Goal: Information Seeking & Learning: Learn about a topic

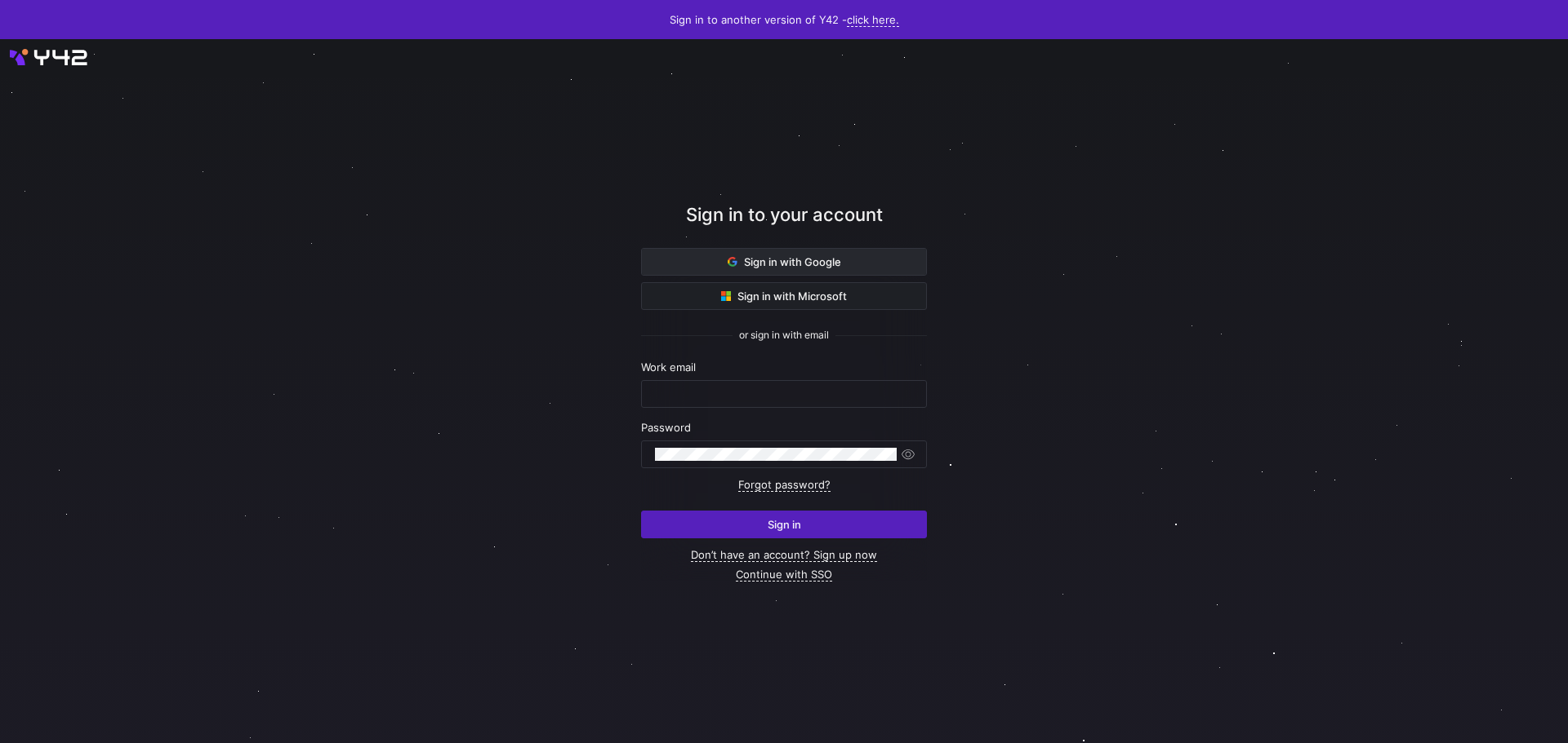
click at [833, 263] on span "Sign in with Google" at bounding box center [784, 262] width 114 height 13
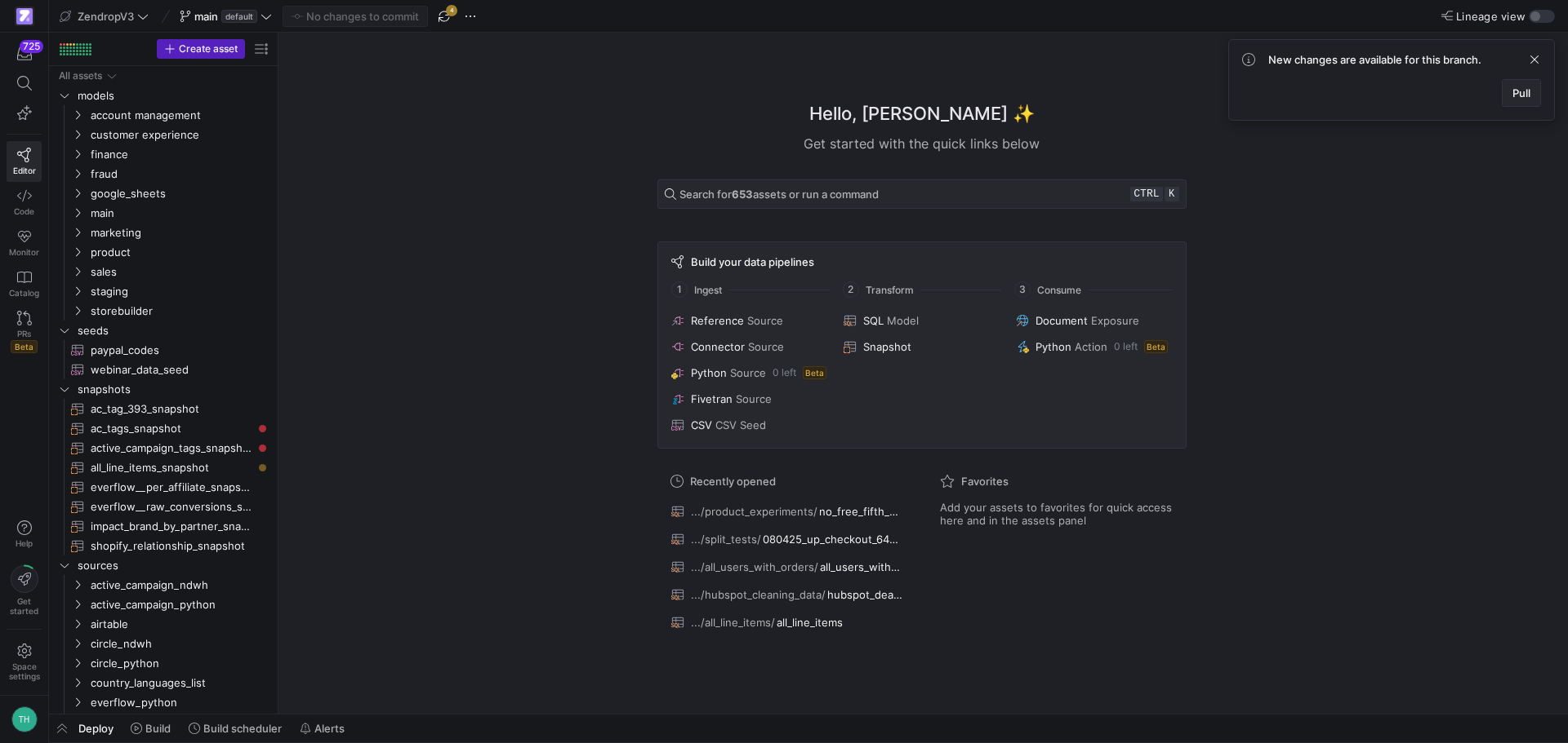
click at [1515, 96] on span "Pull" at bounding box center [1521, 93] width 18 height 13
click at [116, 306] on span "storebuilder" at bounding box center [160, 311] width 138 height 19
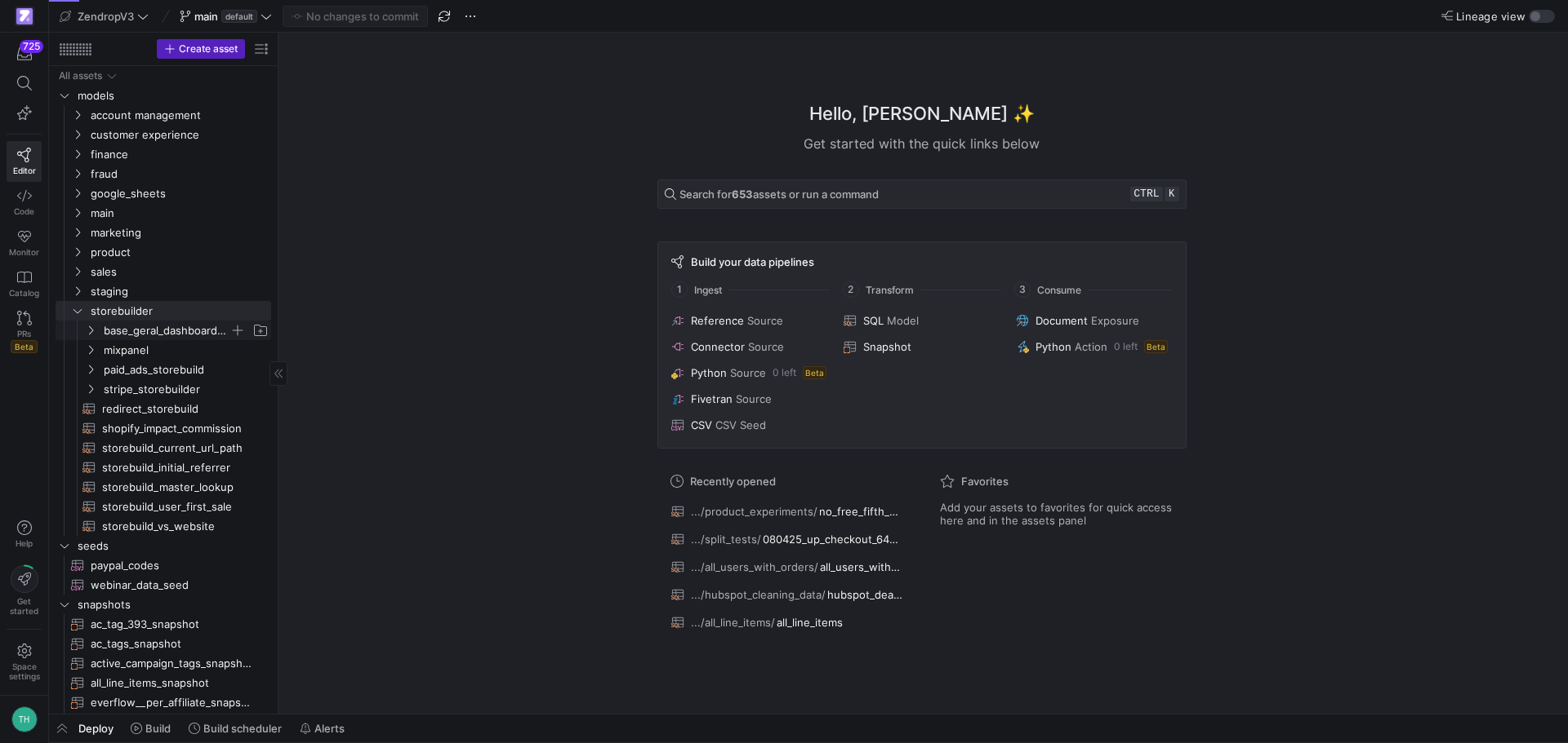
click at [144, 325] on span "base_geral_dashboard_storebuild" at bounding box center [167, 331] width 126 height 19
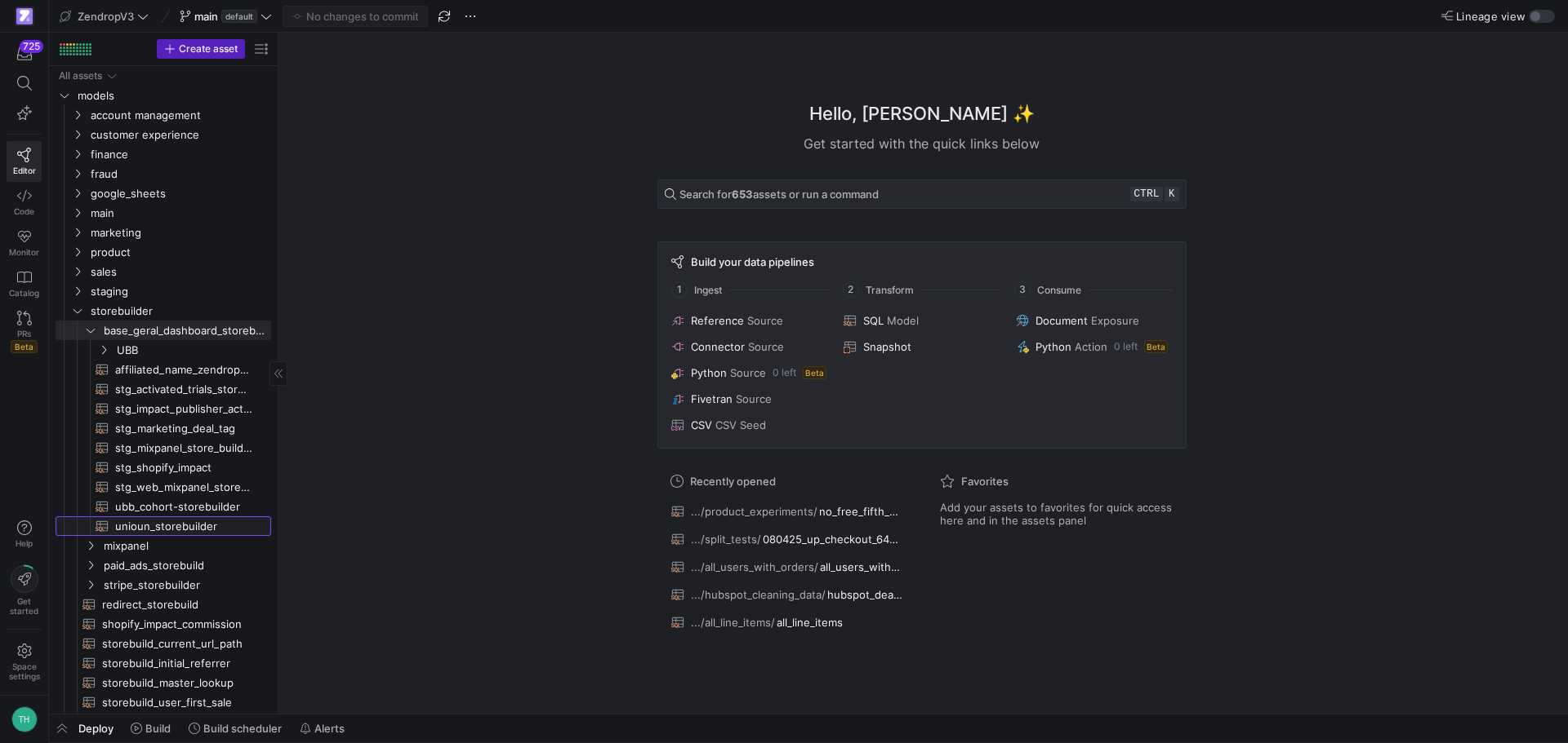
click at [166, 533] on span "unioun_storebuilder​​​​​​​​​​" at bounding box center [184, 526] width 138 height 19
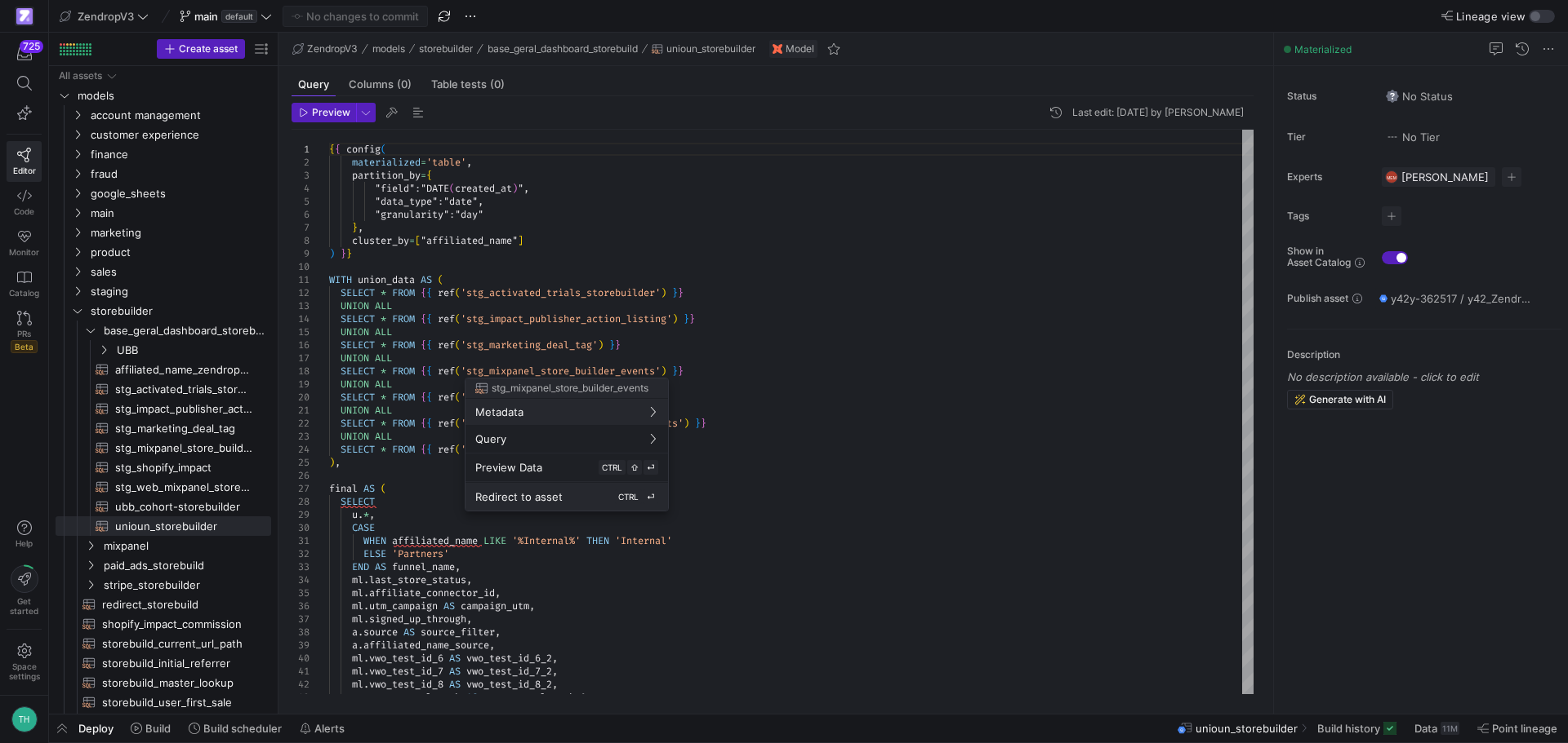
click at [610, 491] on div "Redirect to asset CTRL ⏎" at bounding box center [566, 497] width 183 height 15
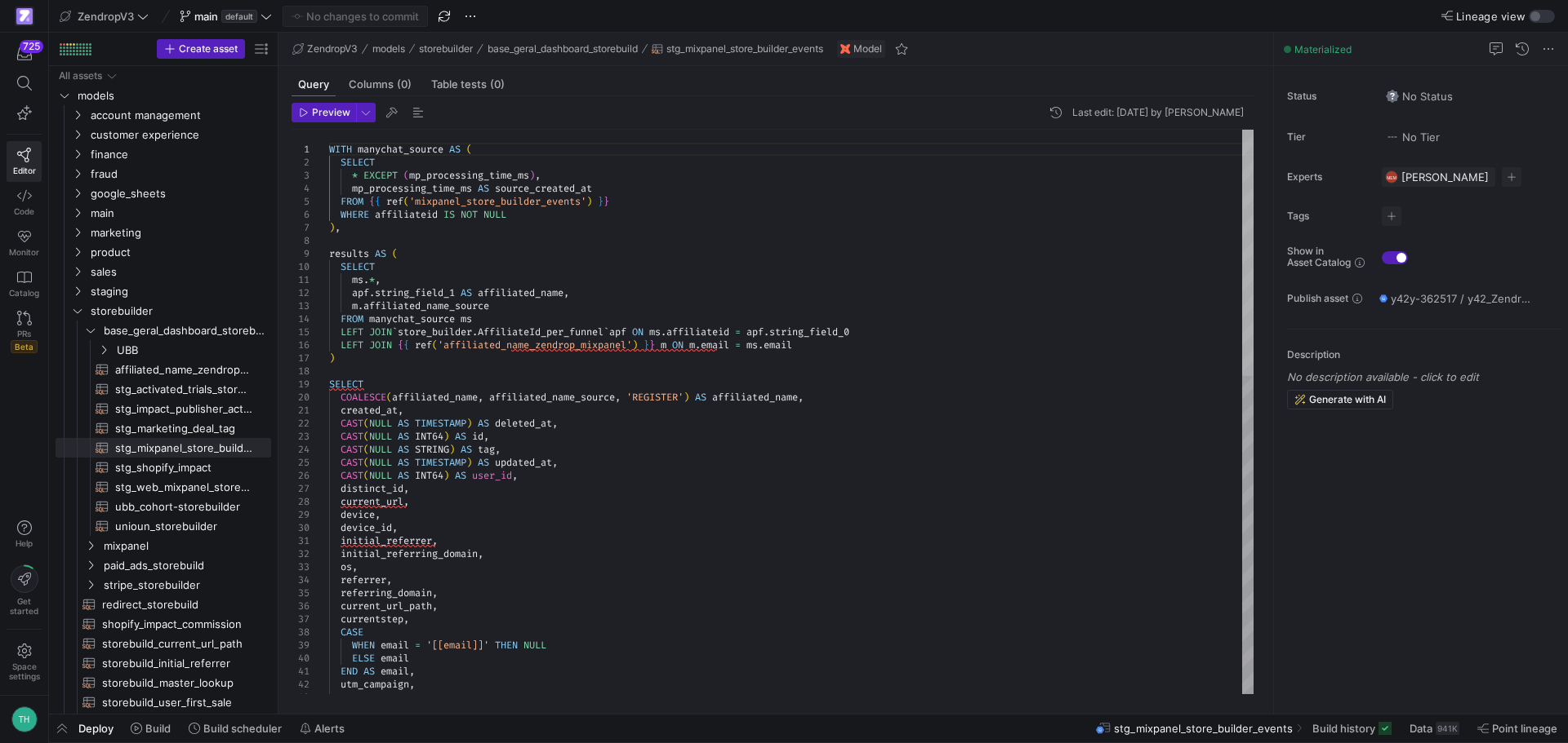
click at [1253, 255] on div at bounding box center [1247, 253] width 11 height 247
click at [175, 487] on span "stg_web_mixpanel_store_builder_events​​​​​​​​​​" at bounding box center [184, 487] width 138 height 19
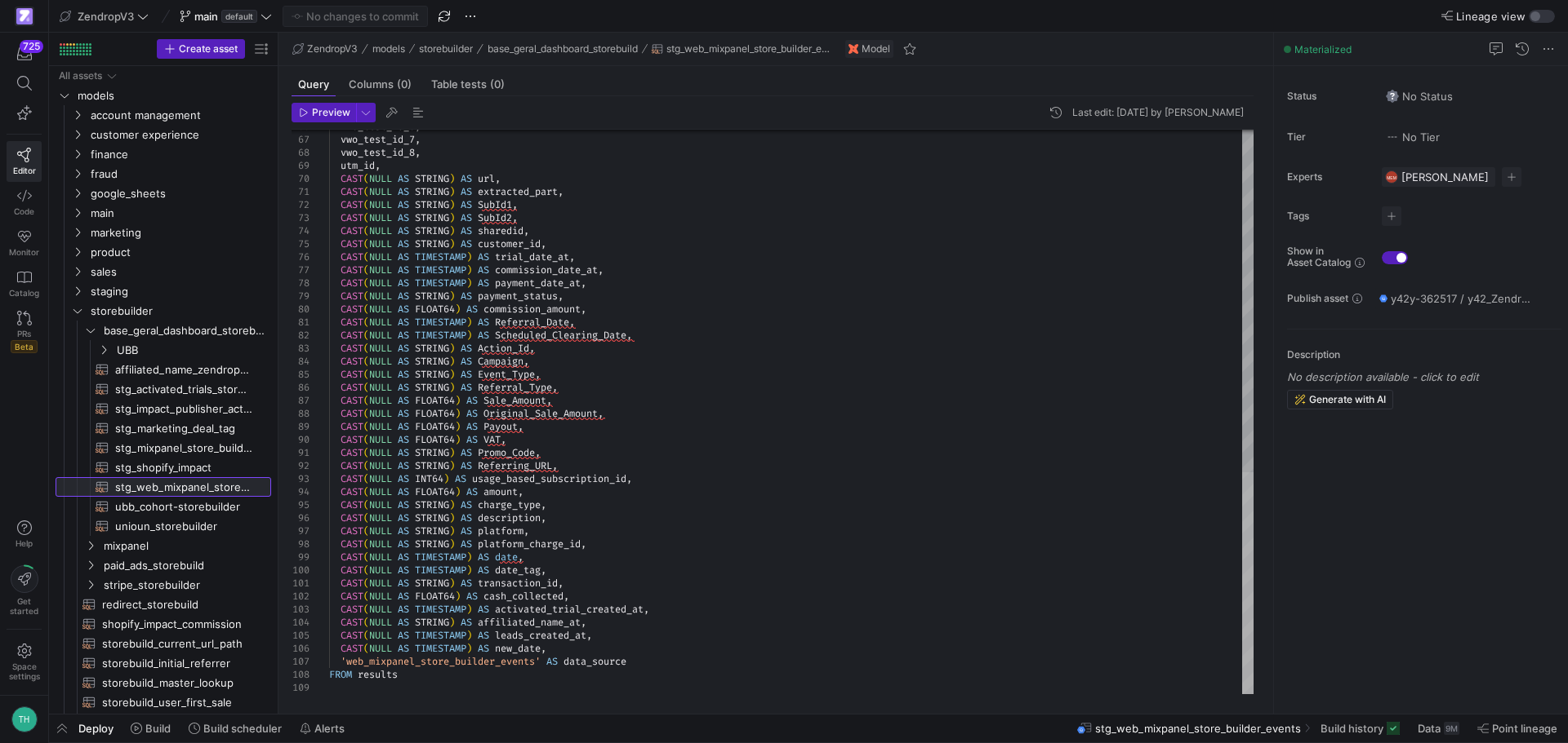
click at [1253, 621] on div at bounding box center [1247, 583] width 11 height 222
click at [149, 583] on span "stripe_storebuilder" at bounding box center [167, 585] width 126 height 19
click at [148, 622] on span "revenue_model" at bounding box center [173, 624] width 113 height 19
click at [153, 645] on span "storebuild_revenue_model​​​​​​​​​​" at bounding box center [190, 643] width 124 height 19
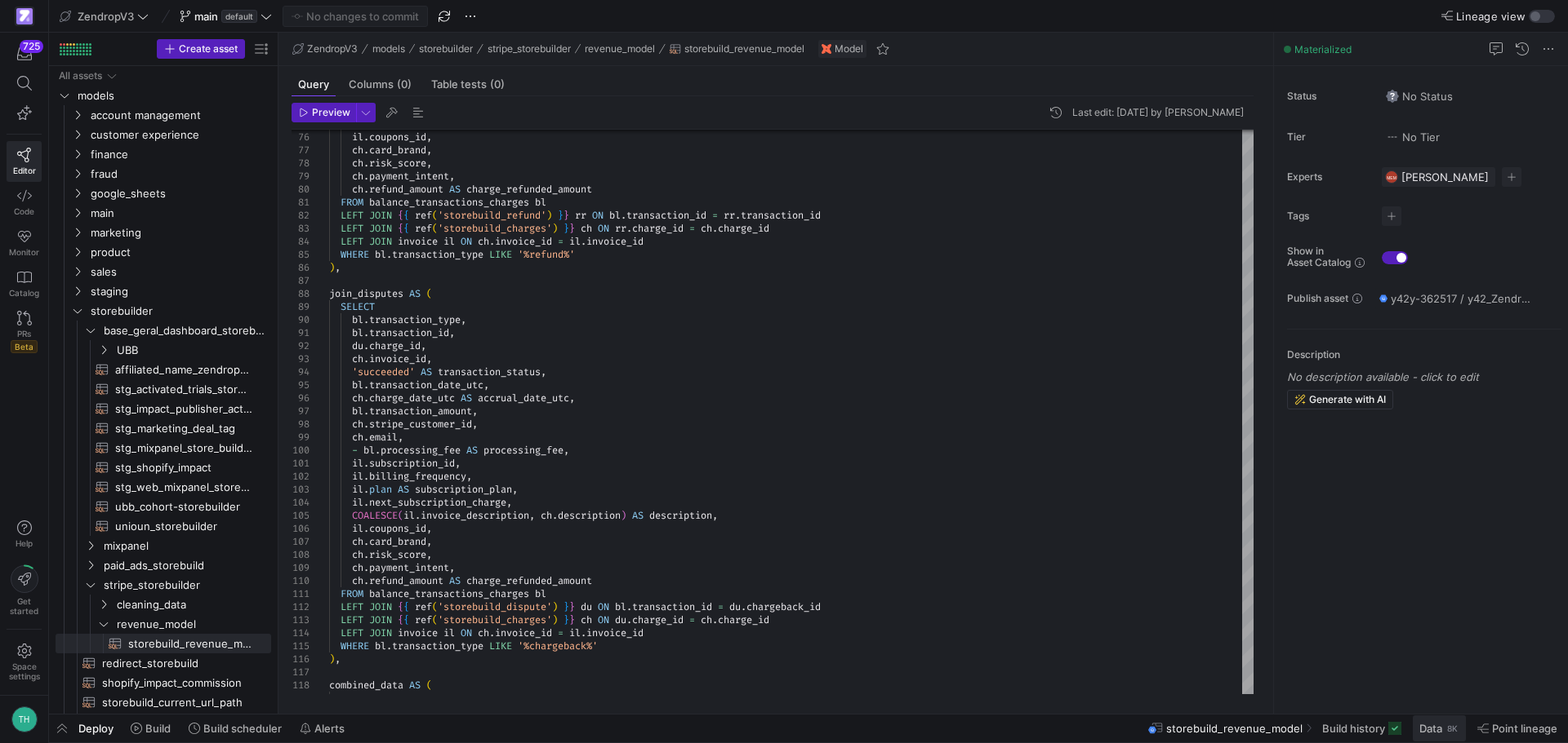
click at [1440, 735] on span at bounding box center [1439, 729] width 53 height 26
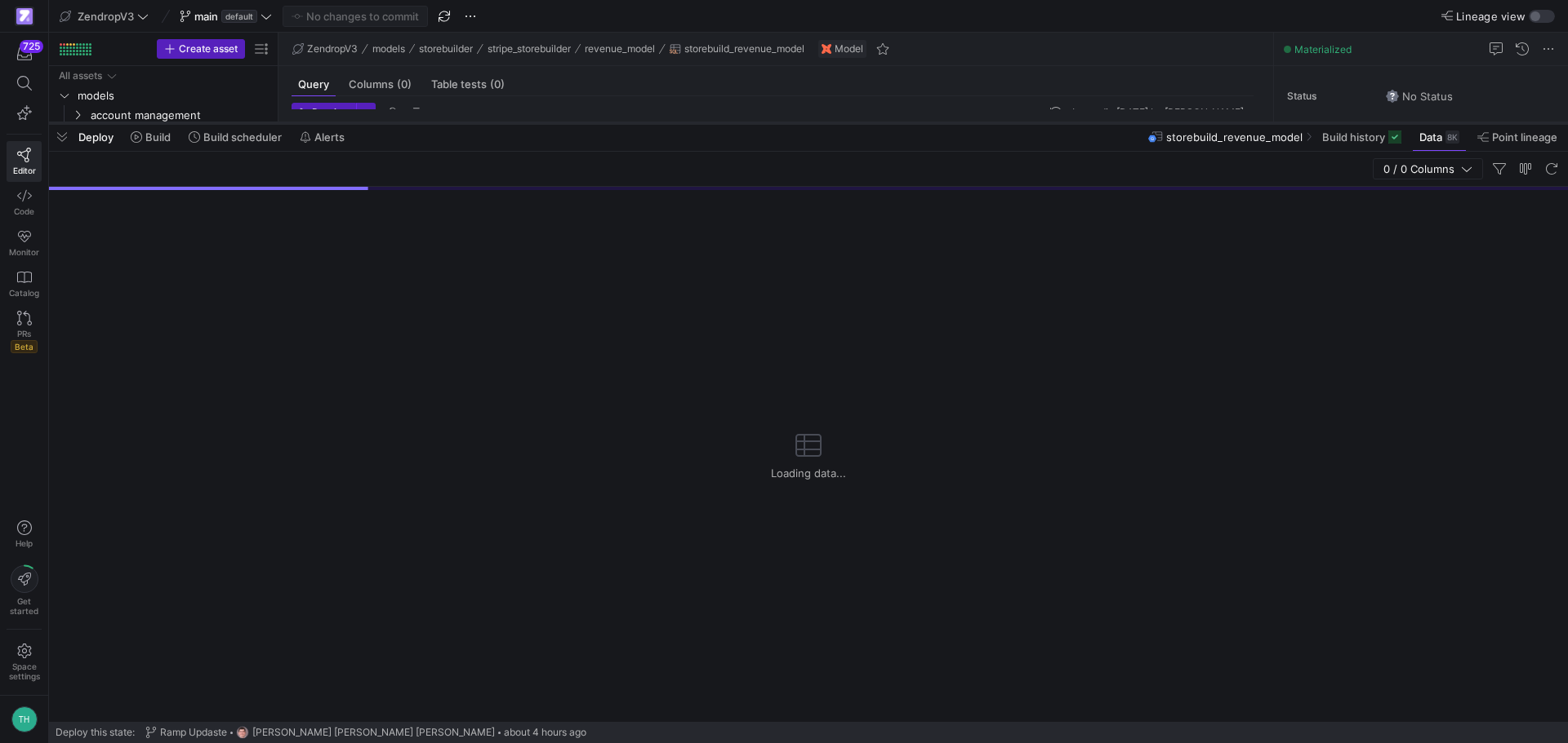
drag, startPoint x: 711, startPoint y: 446, endPoint x: 733, endPoint y: 124, distance: 322.8
click at [733, 124] on div at bounding box center [809, 123] width 1519 height 6
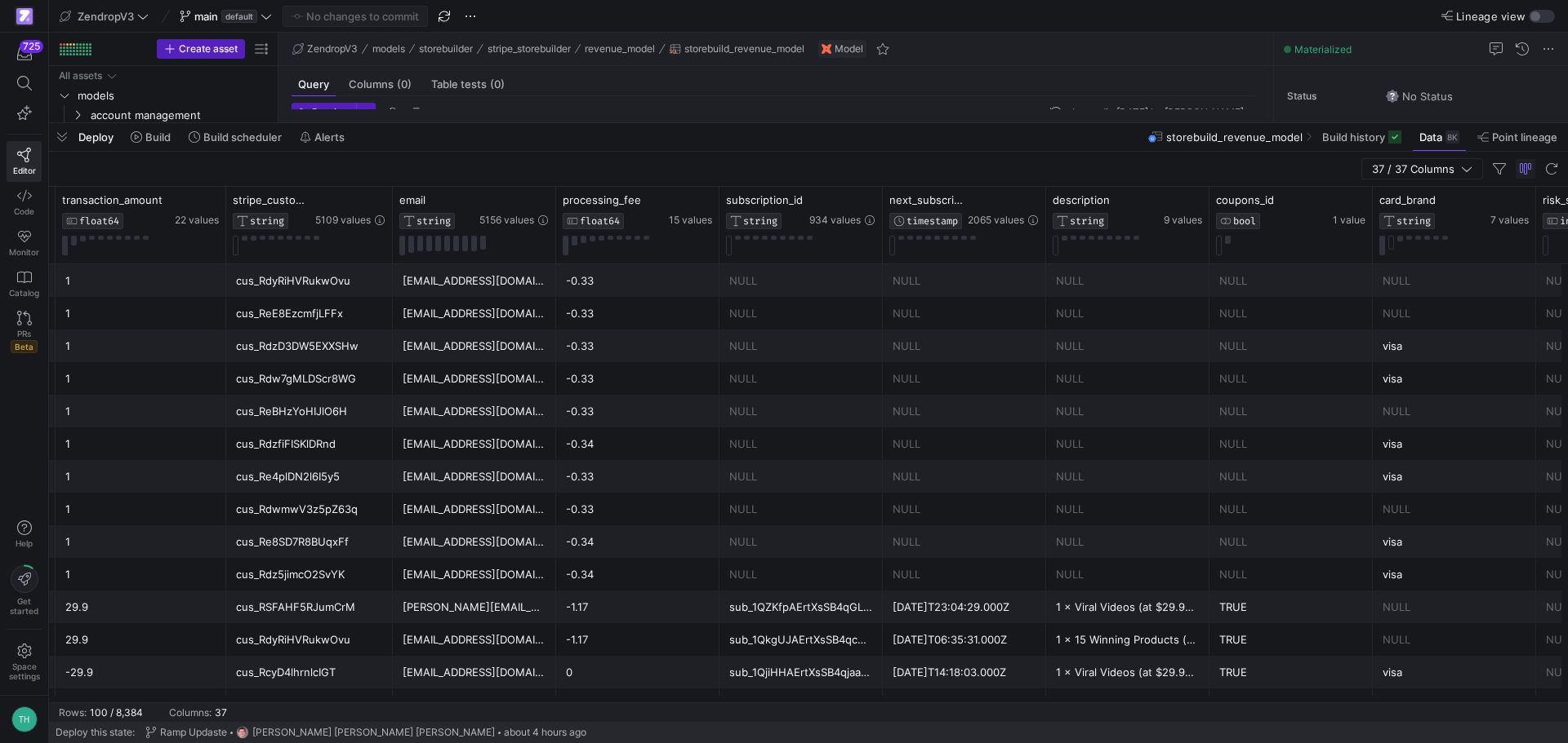
scroll to position [0, 1353]
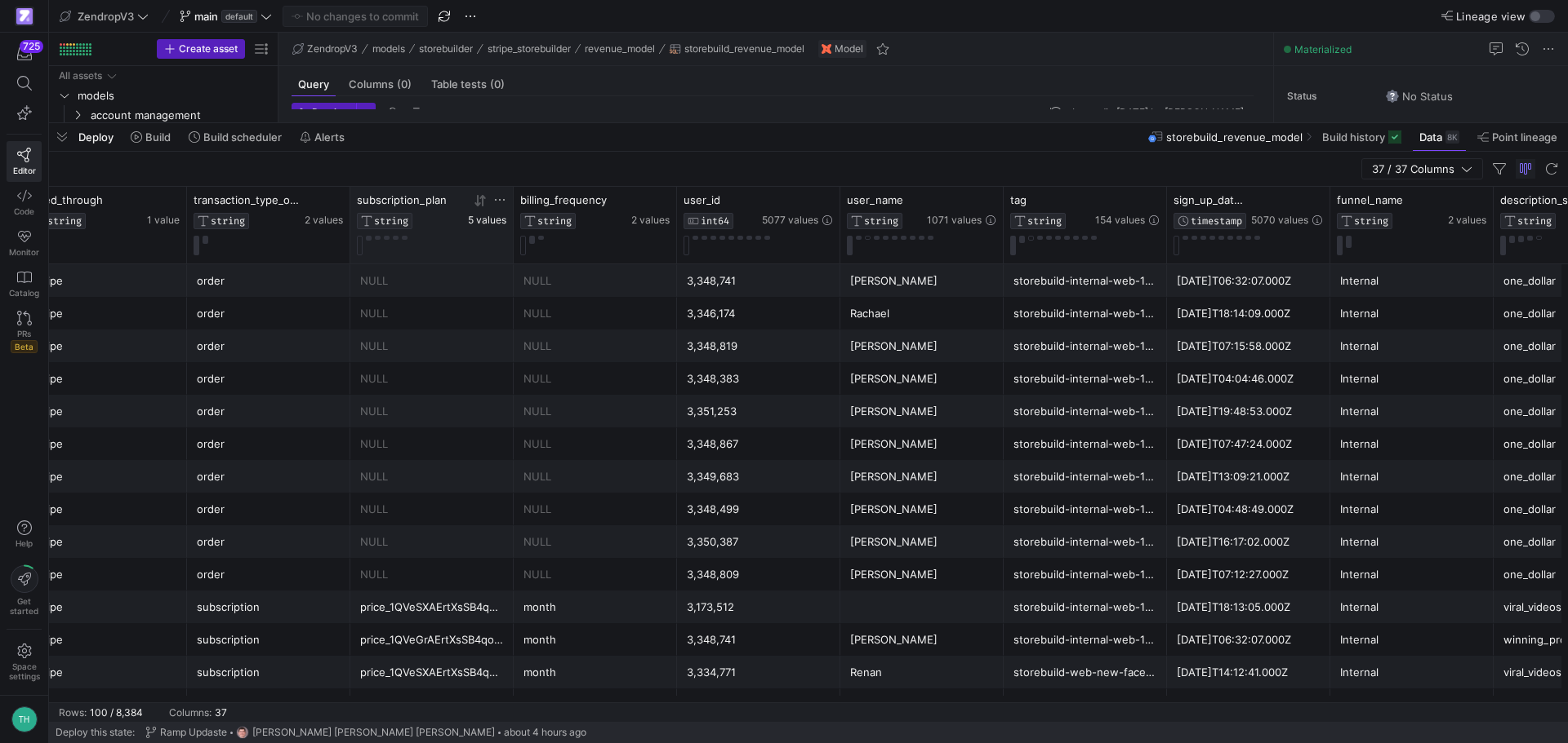
click at [489, 223] on span "5 values" at bounding box center [488, 220] width 39 height 11
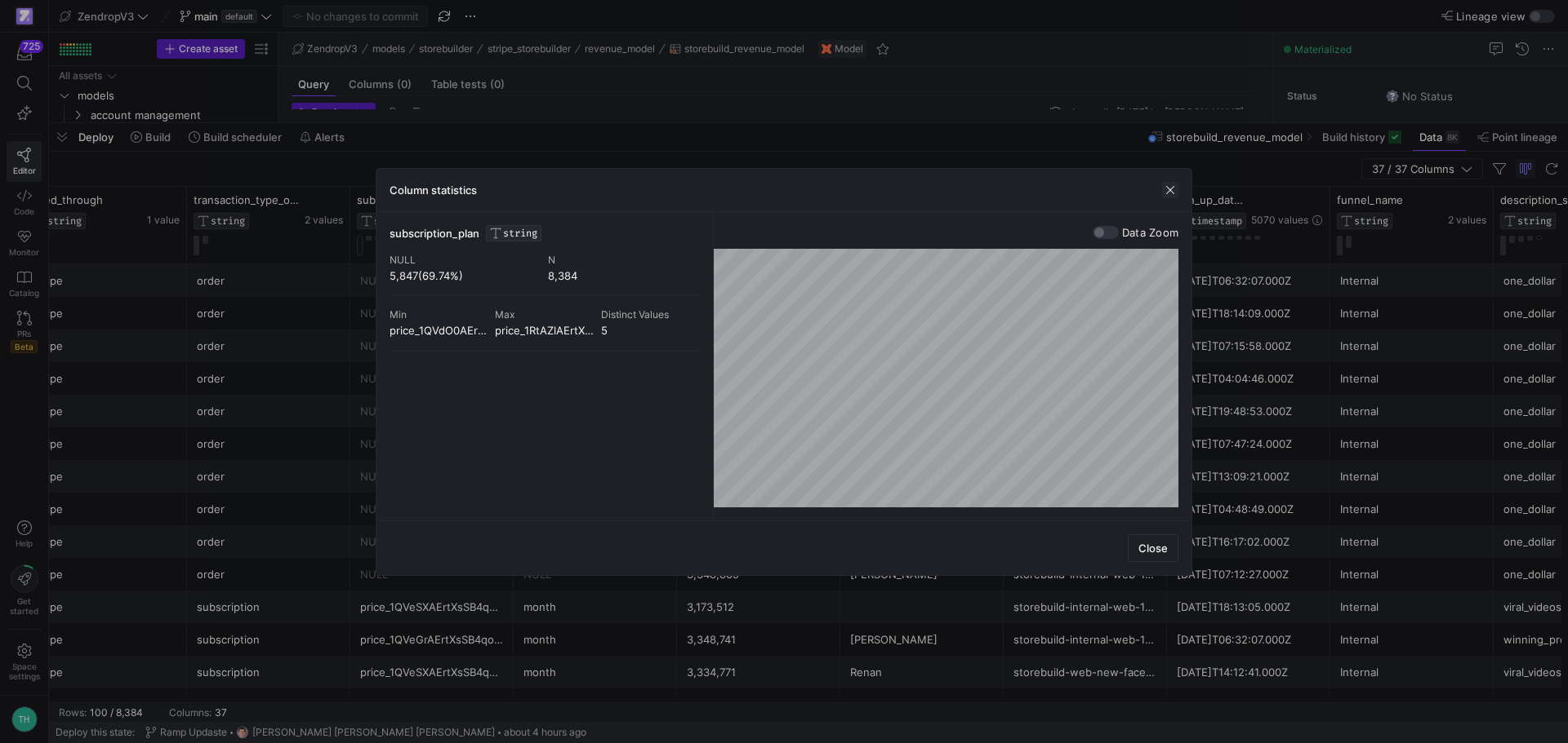
click at [1174, 188] on span "button" at bounding box center [1170, 189] width 17 height 17
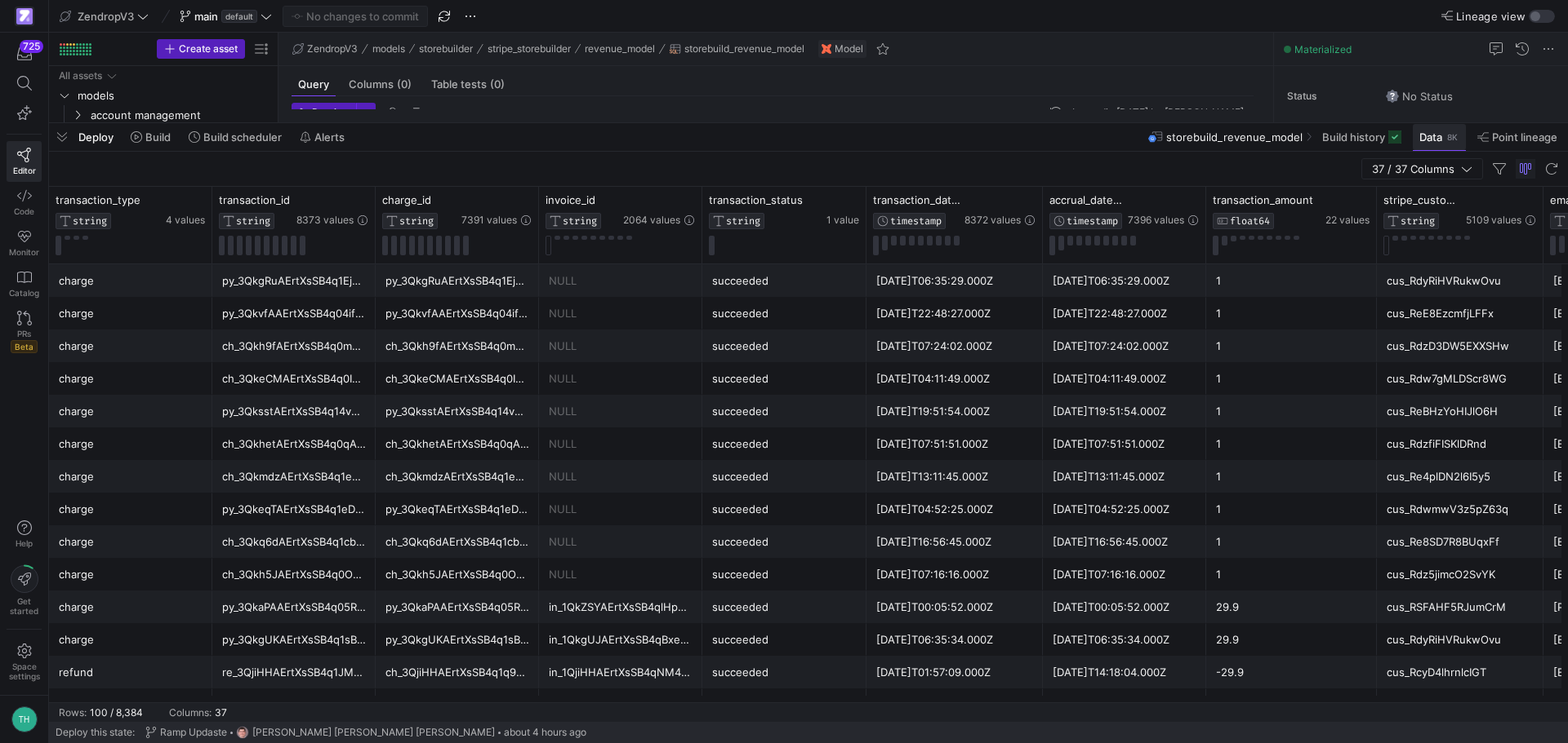
click at [1443, 134] on span "Data 8K" at bounding box center [1438, 137] width 40 height 13
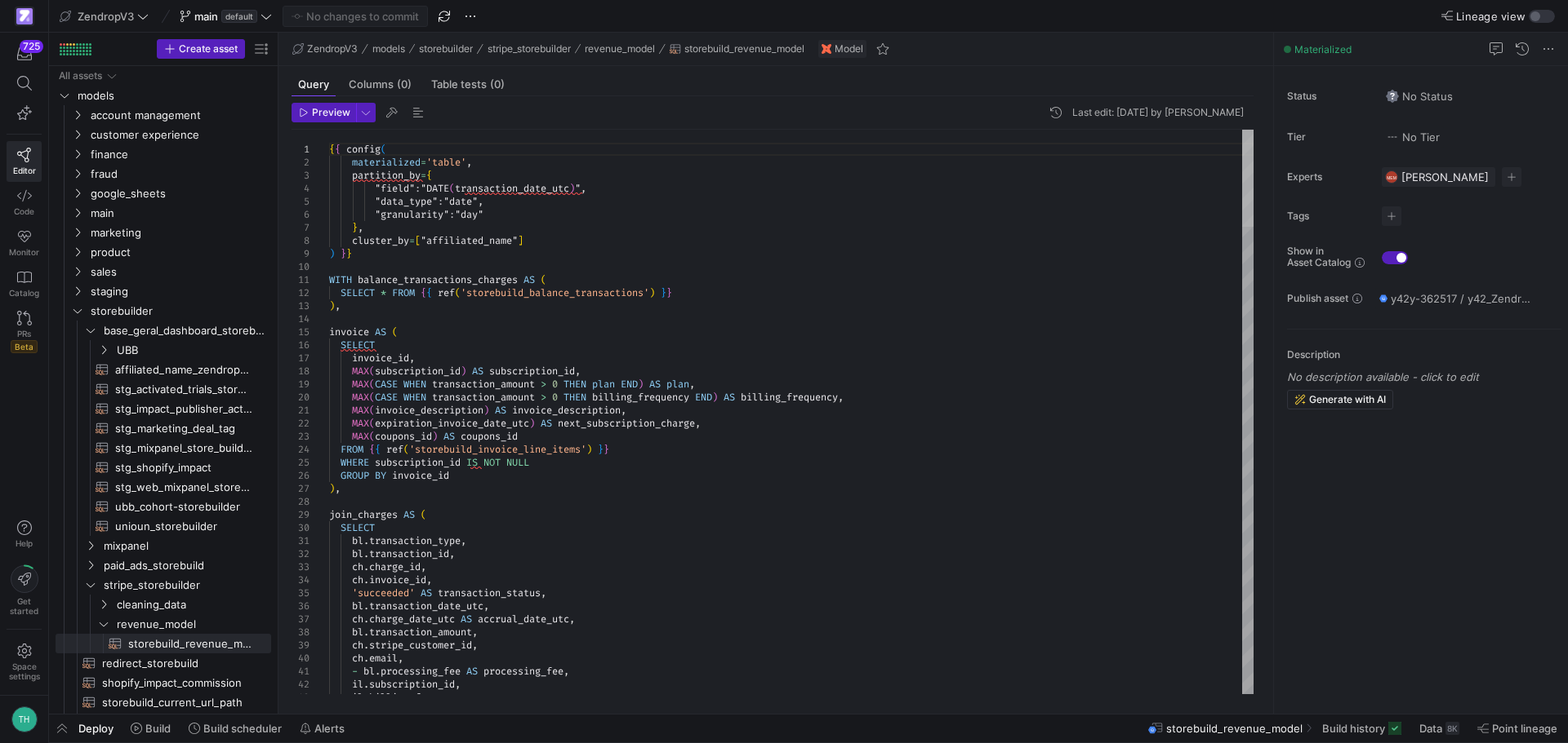
click at [1242, 130] on div at bounding box center [1247, 178] width 11 height 97
click at [1248, 175] on div at bounding box center [1247, 178] width 11 height 97
click at [136, 526] on span "unioun_storebuilder​​​​​​​​​​" at bounding box center [184, 526] width 138 height 19
type textarea "{{ config( materialized='table', partition_by={ "field": "DATE(created_at)", "d…"
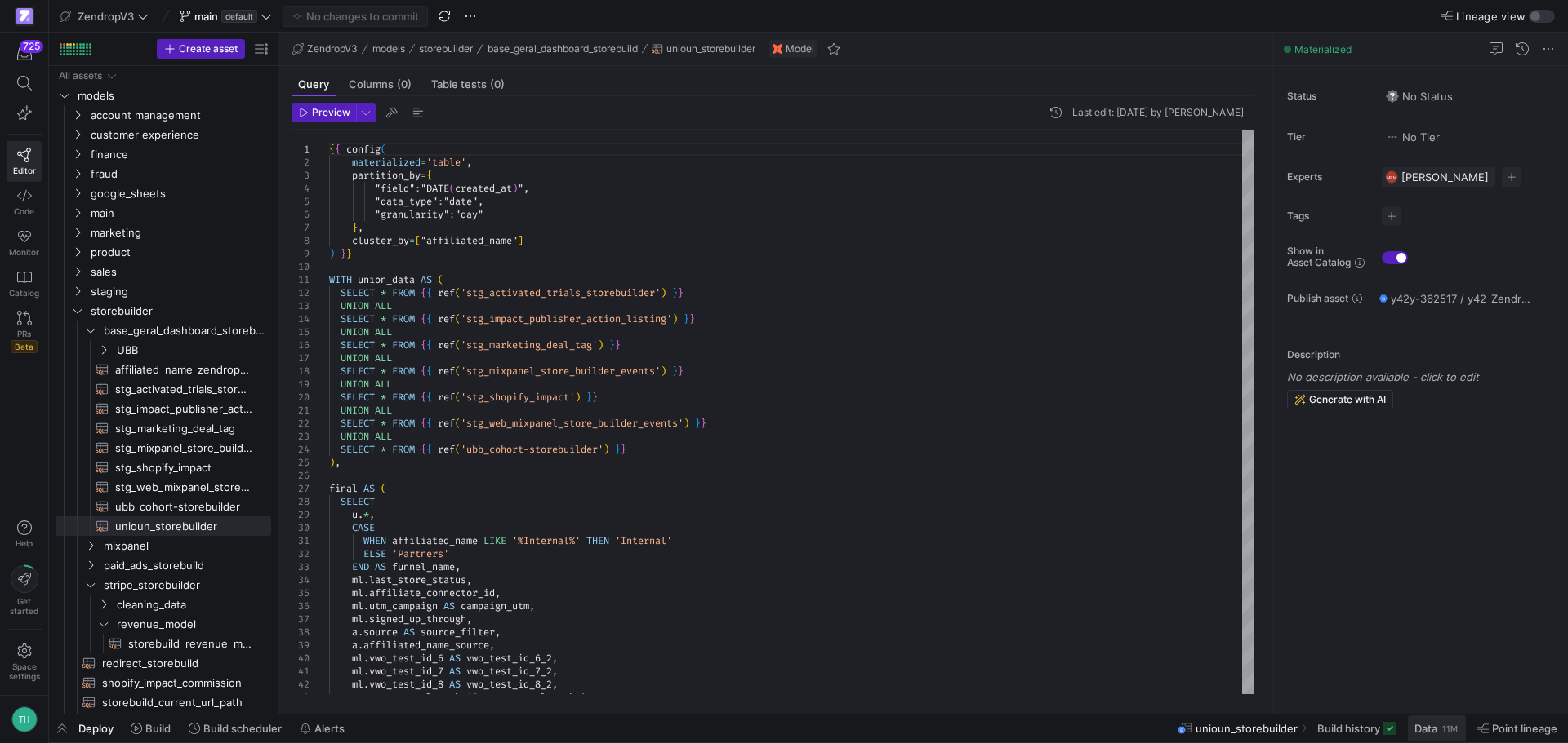
click at [1440, 738] on span at bounding box center [1437, 729] width 58 height 26
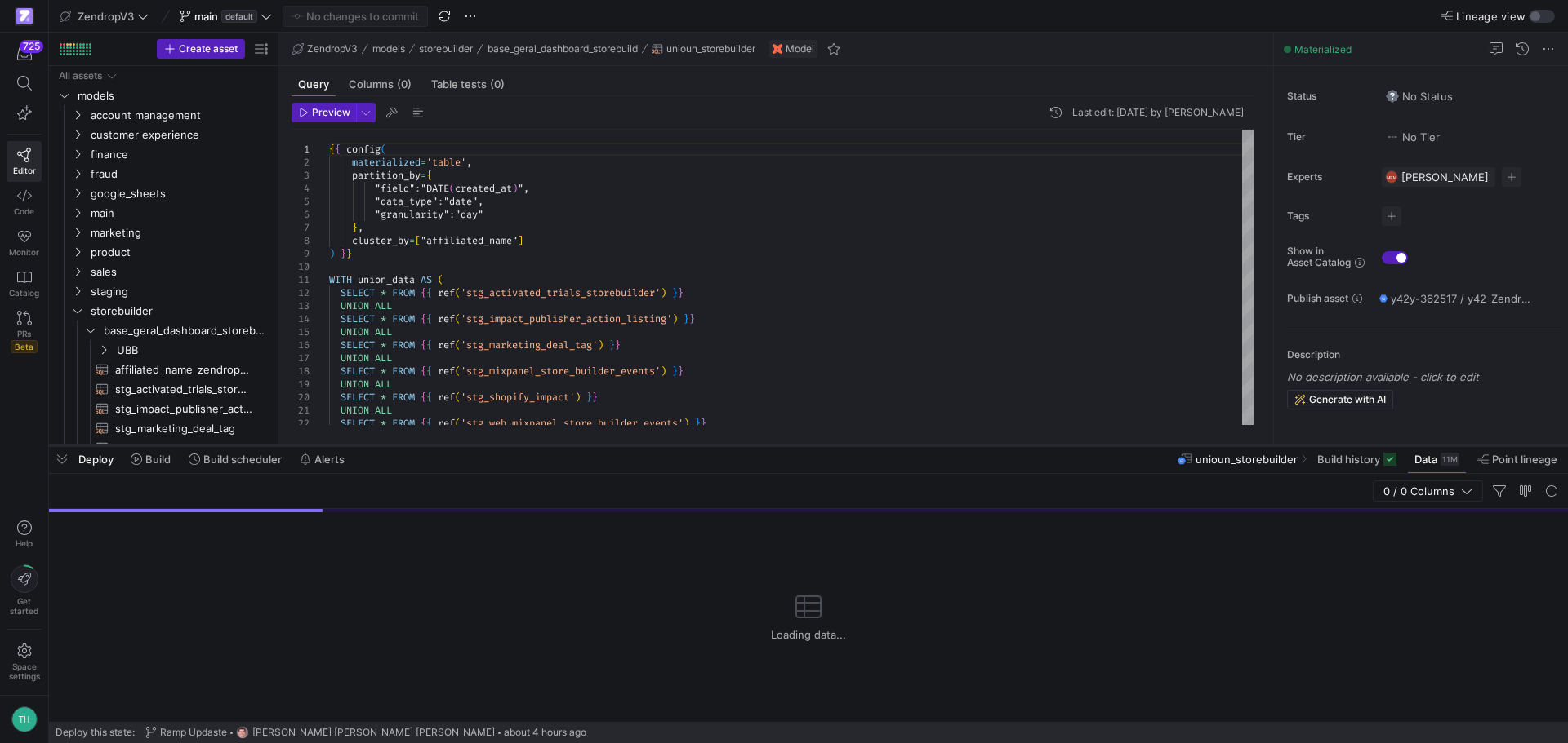
drag, startPoint x: 1024, startPoint y: 447, endPoint x: 1033, endPoint y: 220, distance: 227.2
click at [1033, 442] on div at bounding box center [809, 445] width 1519 height 6
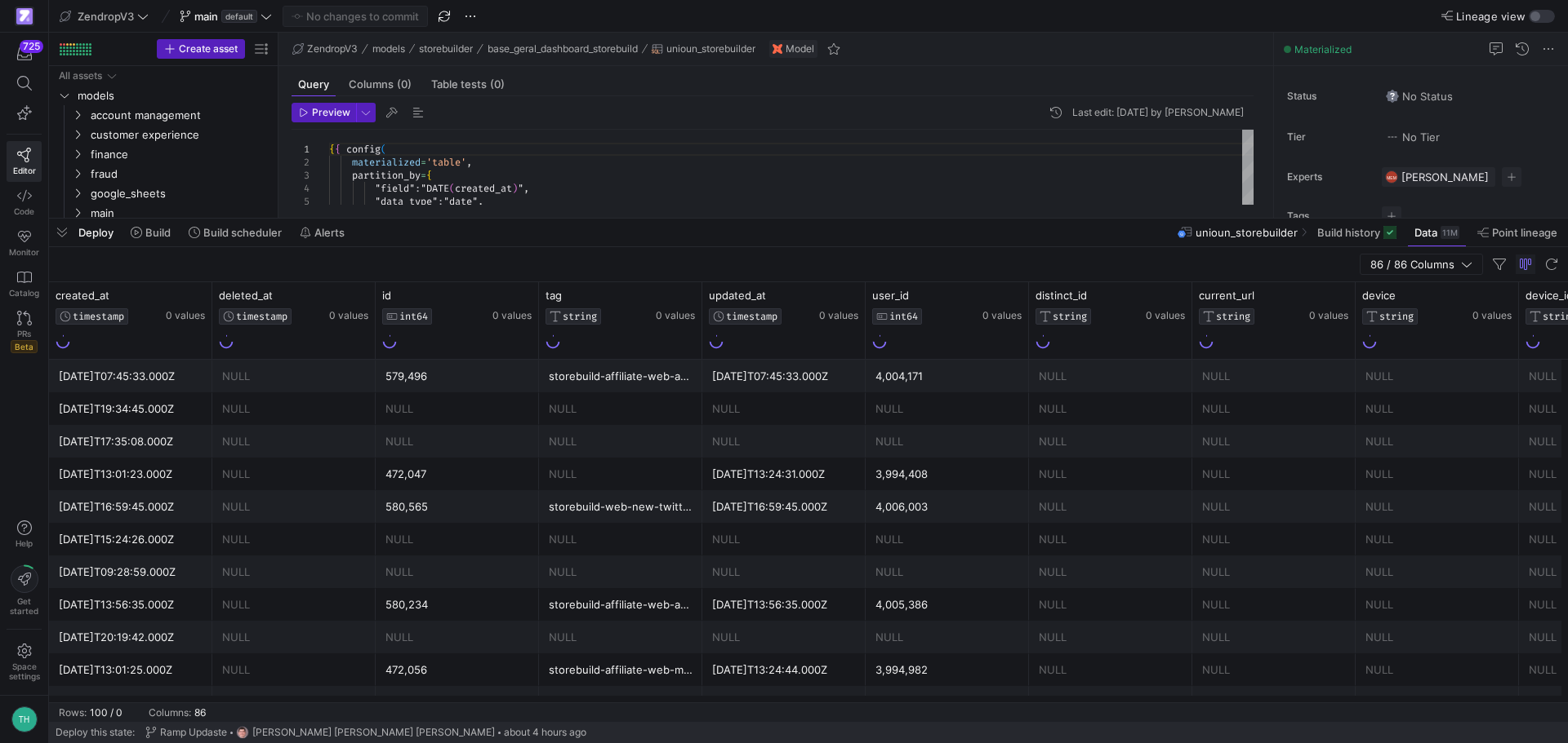
click at [637, 374] on div "storebuild-affiliate-web-adampalomeque-v4-facebook" at bounding box center [620, 376] width 144 height 32
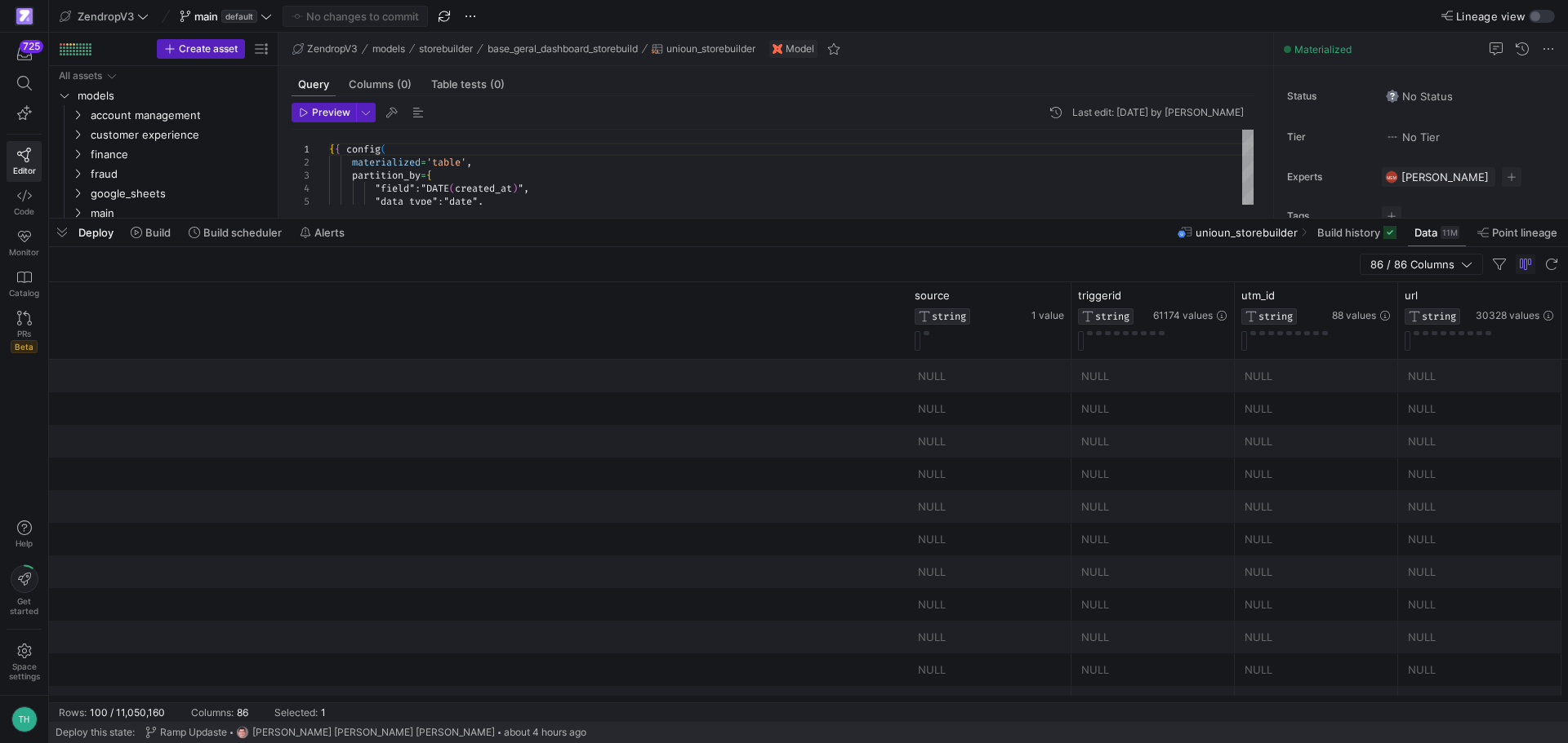
scroll to position [0, 4857]
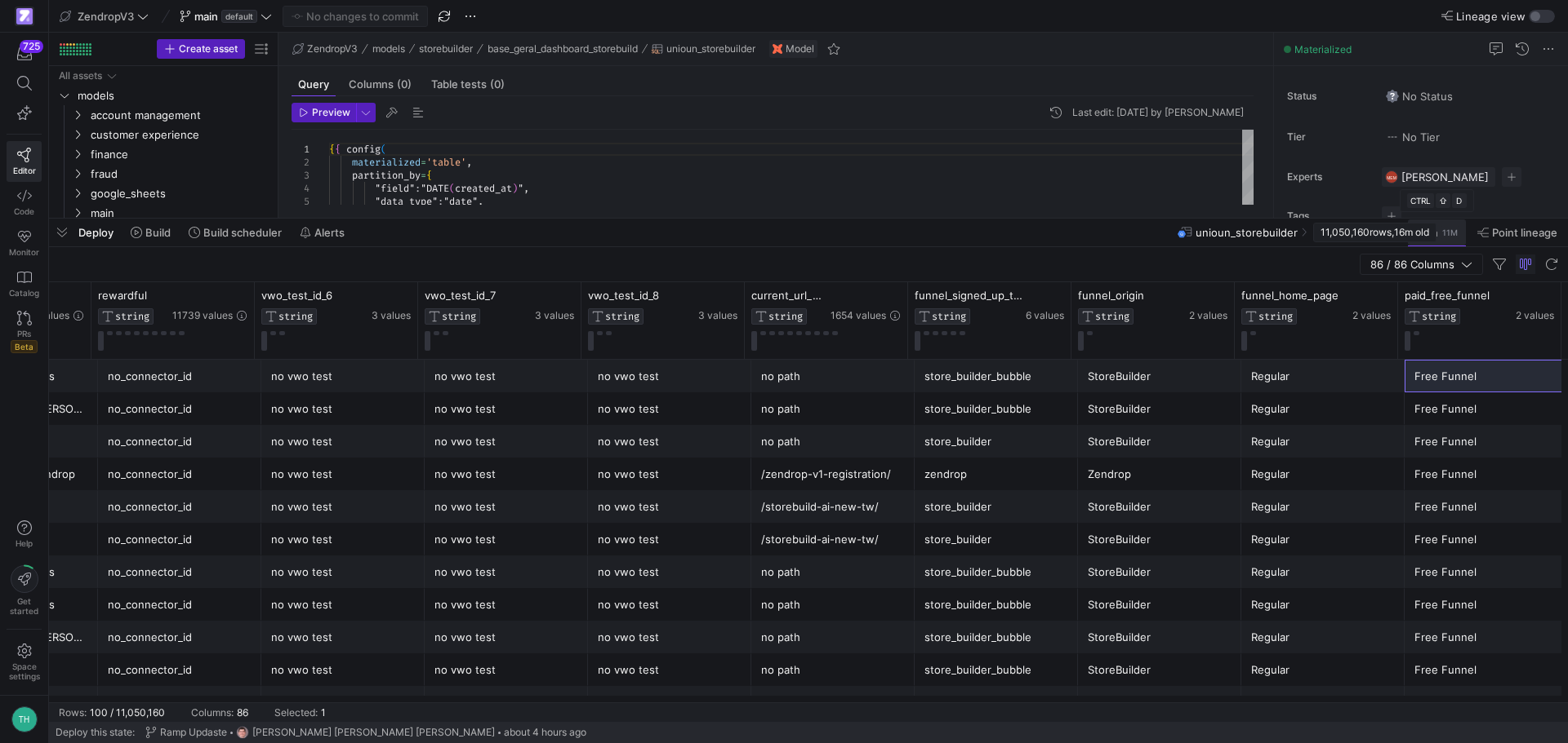
click at [1444, 232] on div "11M" at bounding box center [1449, 232] width 19 height 13
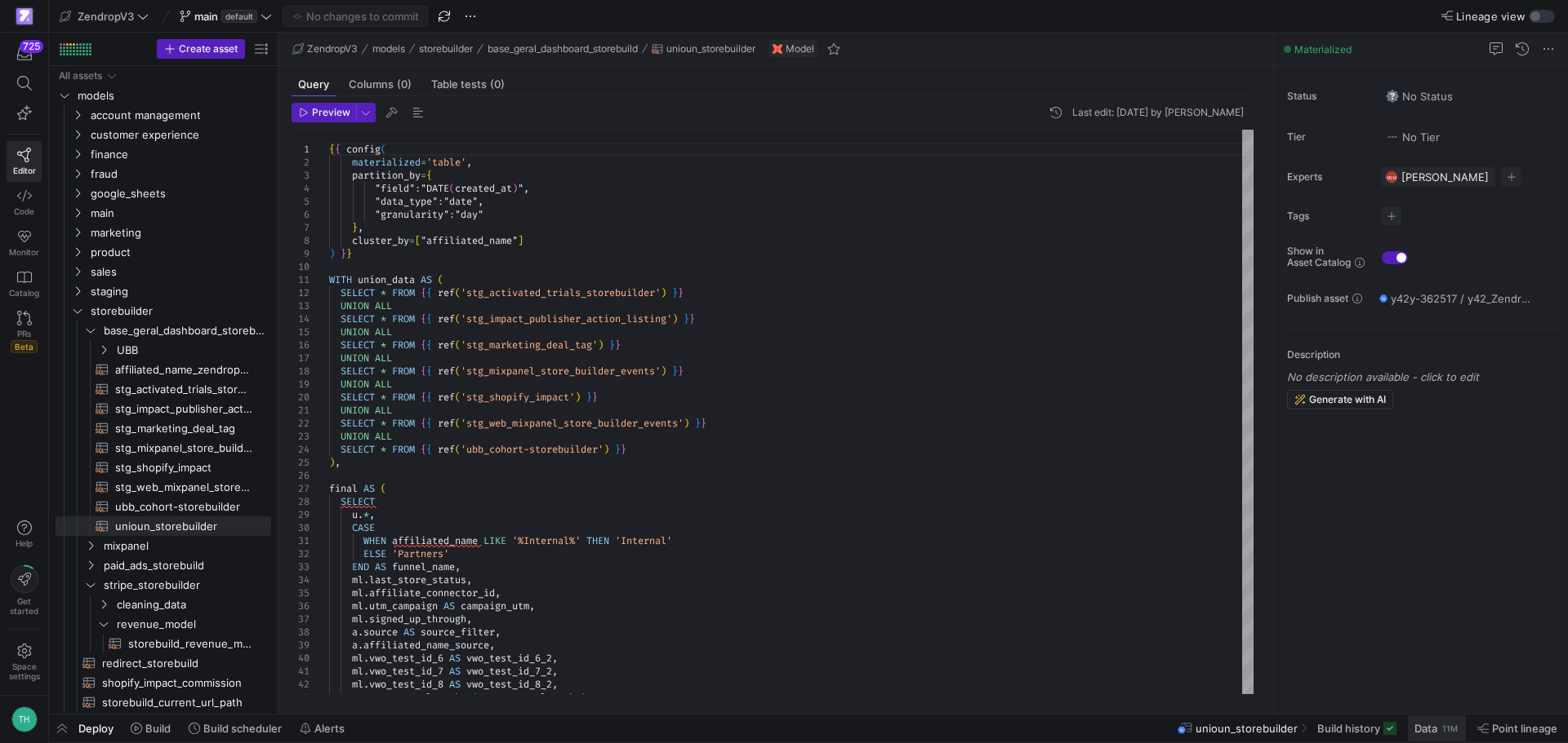
click at [1433, 726] on span "Data" at bounding box center [1426, 728] width 23 height 13
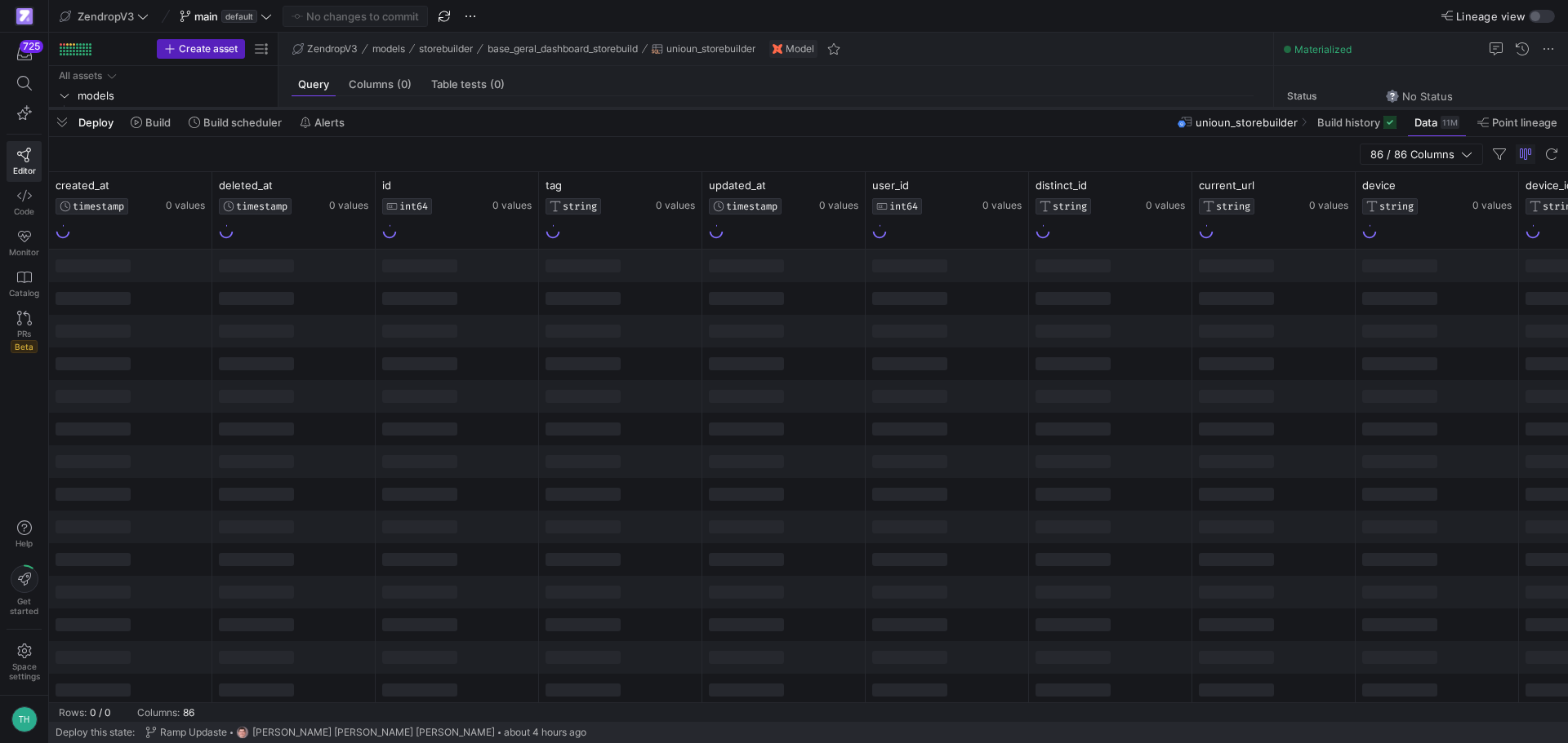
drag, startPoint x: 476, startPoint y: 445, endPoint x: 512, endPoint y: 90, distance: 356.8
click at [512, 105] on div at bounding box center [809, 108] width 1519 height 6
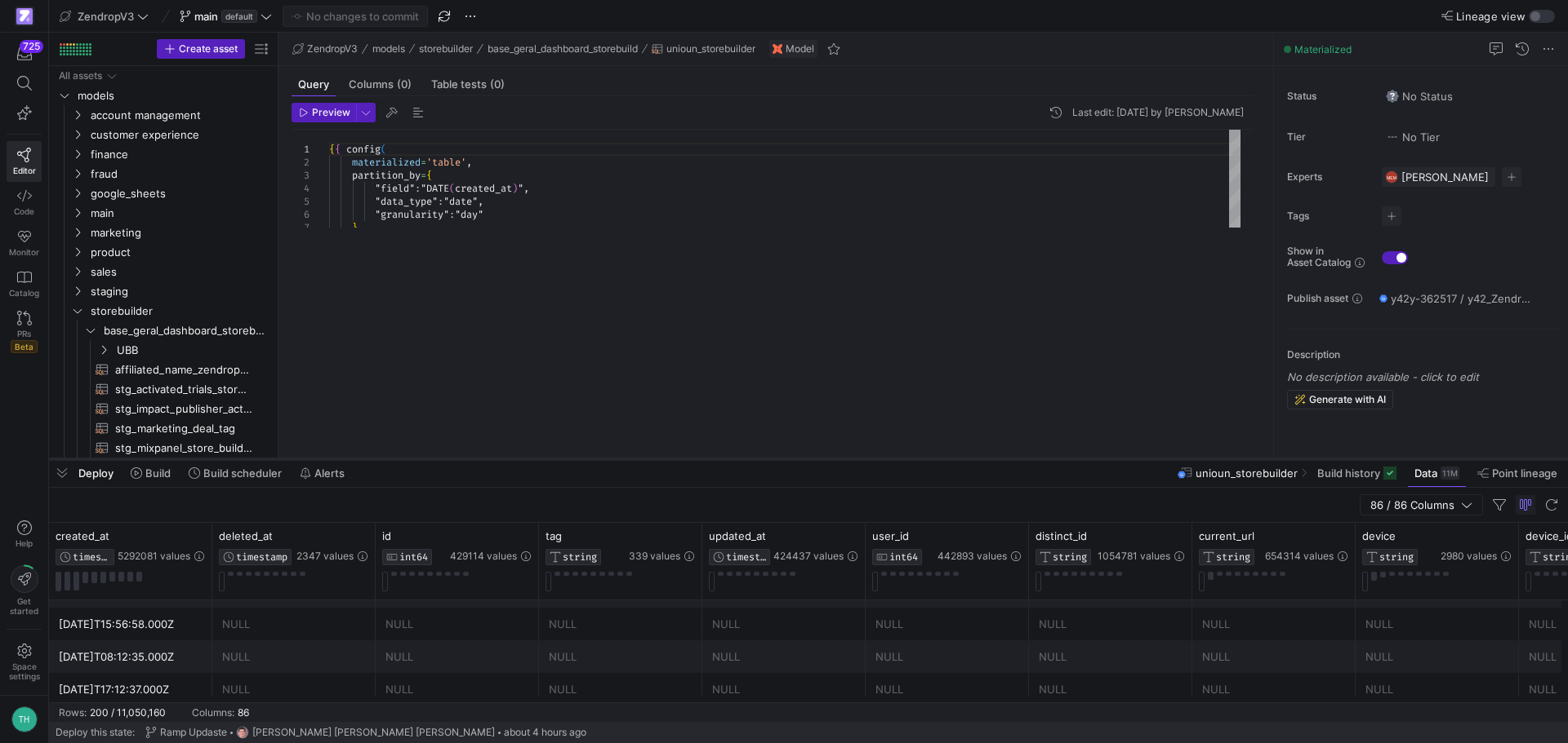
drag, startPoint x: 933, startPoint y: 88, endPoint x: 916, endPoint y: 470, distance: 382.4
click at [917, 463] on div at bounding box center [809, 459] width 1519 height 6
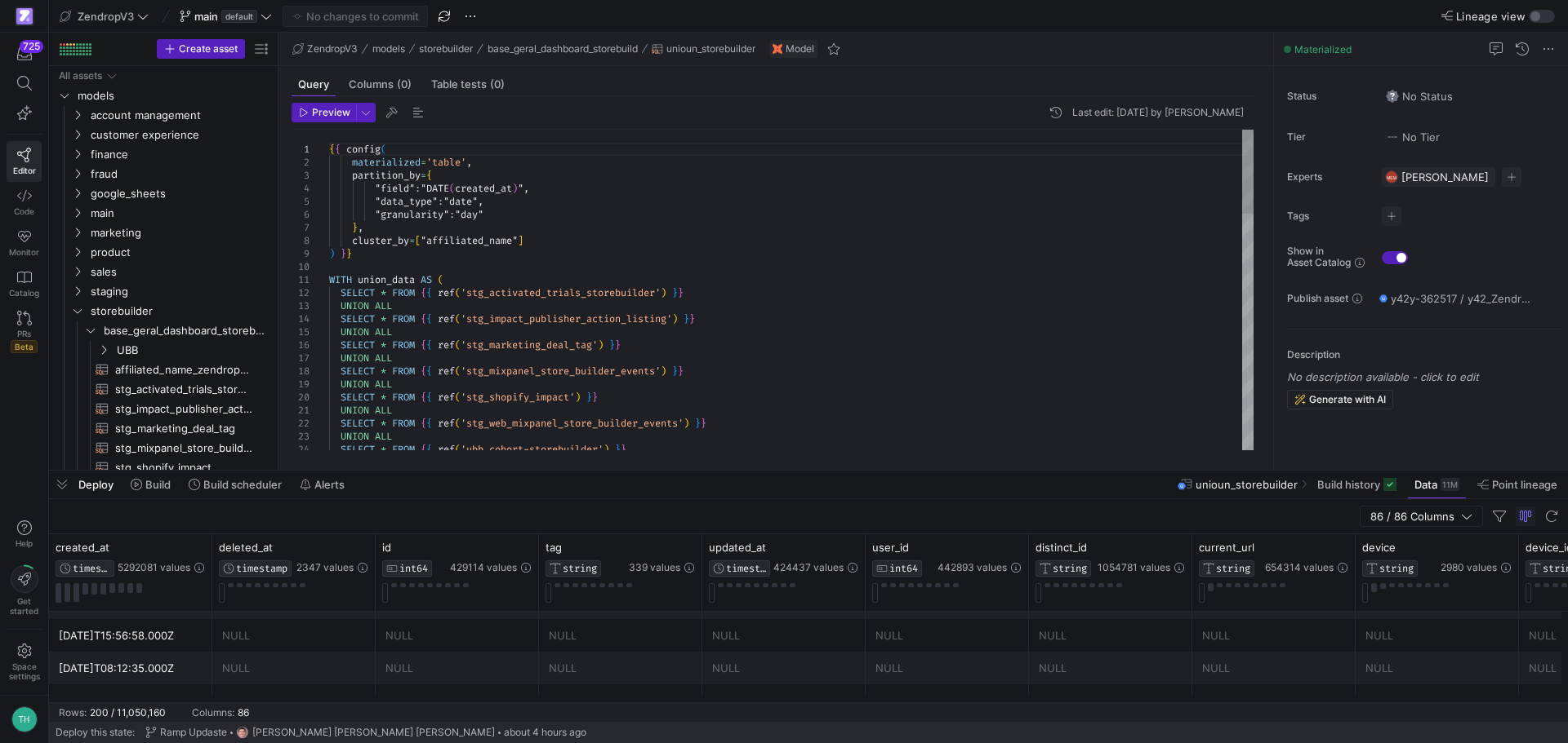
click at [633, 197] on div "{ { config ( materialized = 'table' , partition_by = { "field" : "DATE ( create…" at bounding box center [791, 737] width 924 height 1215
drag, startPoint x: 706, startPoint y: 471, endPoint x: 732, endPoint y: 263, distance: 209.6
click at [721, 468] on div at bounding box center [809, 471] width 1519 height 6
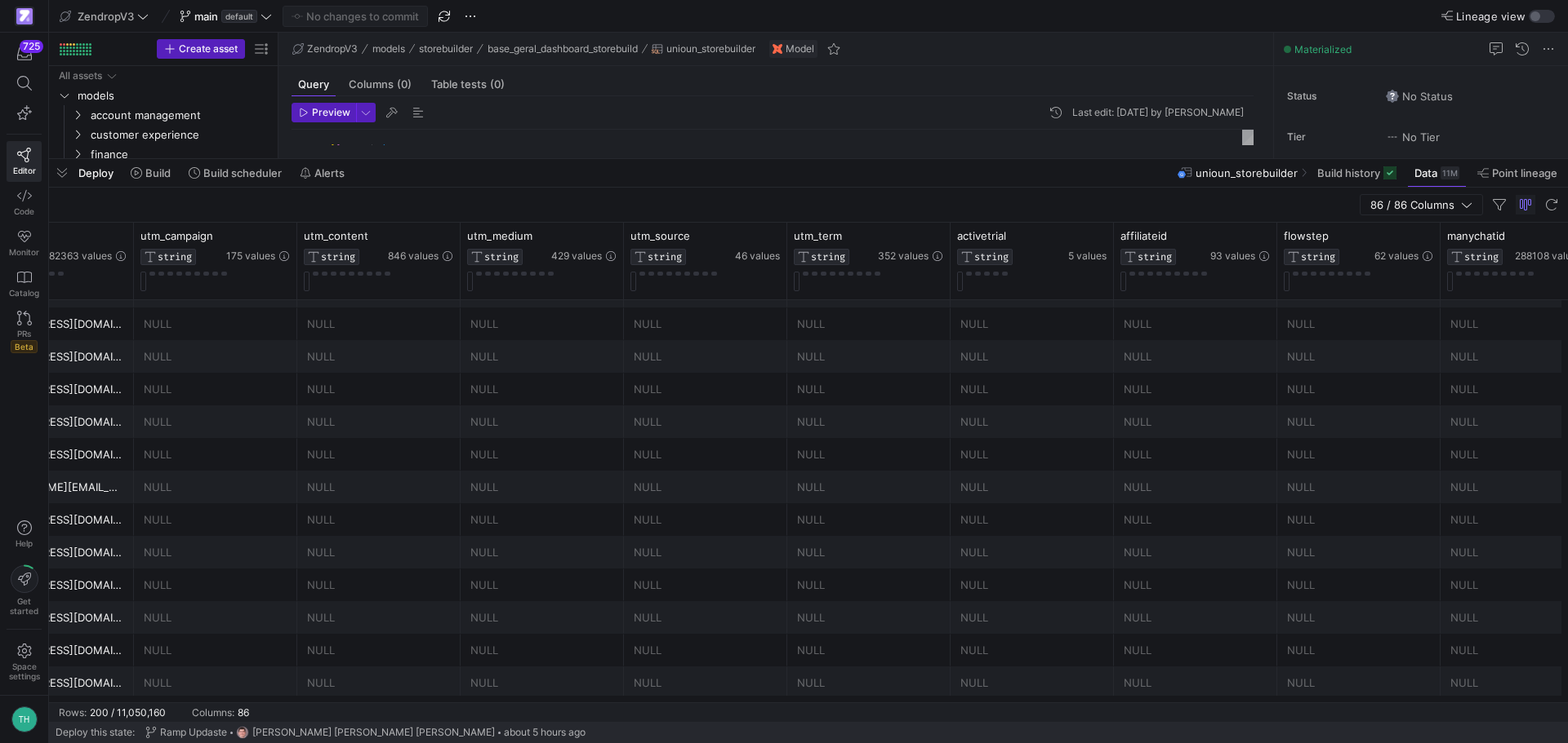
scroll to position [0, 3381]
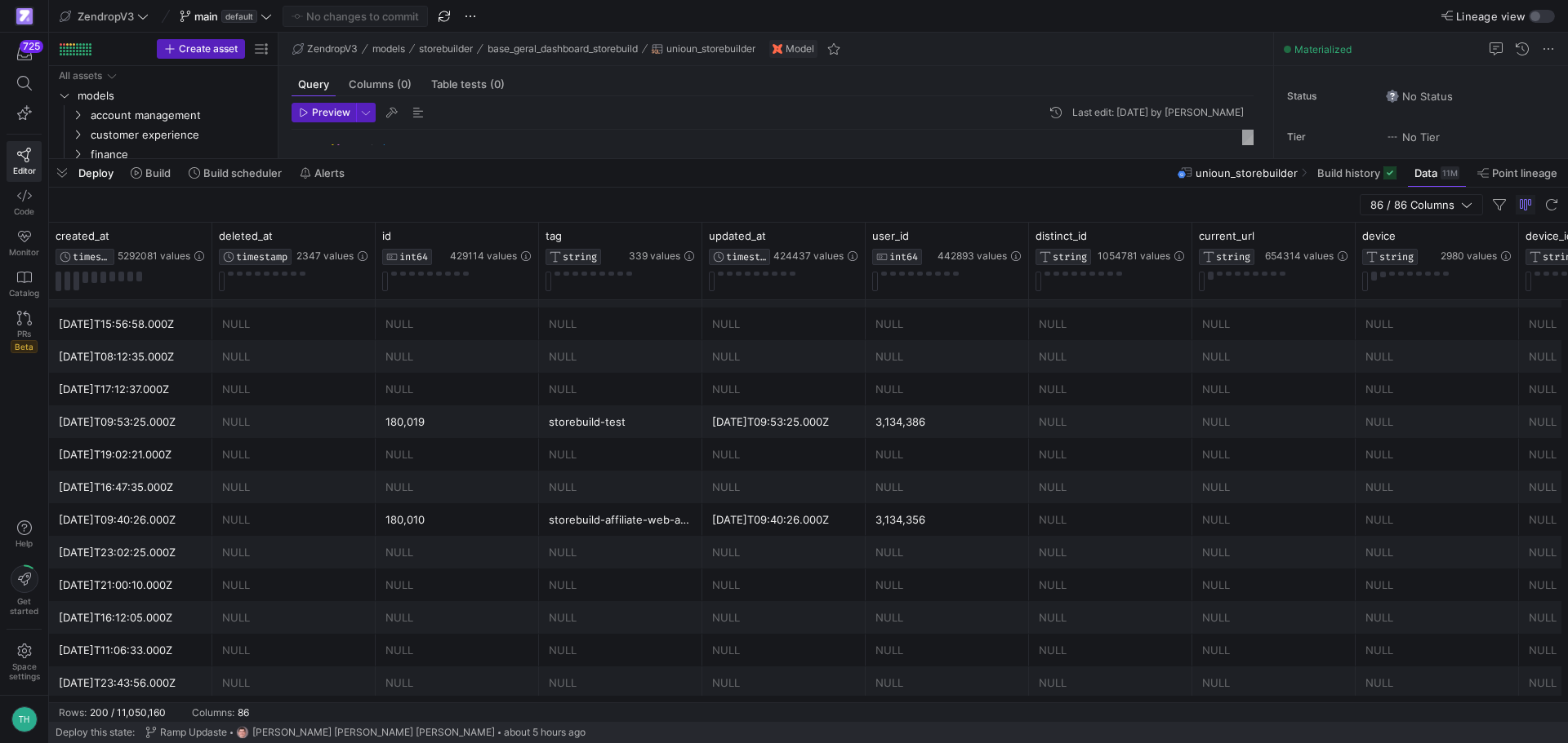
click at [1173, 332] on div "NULL" at bounding box center [1110, 324] width 144 height 32
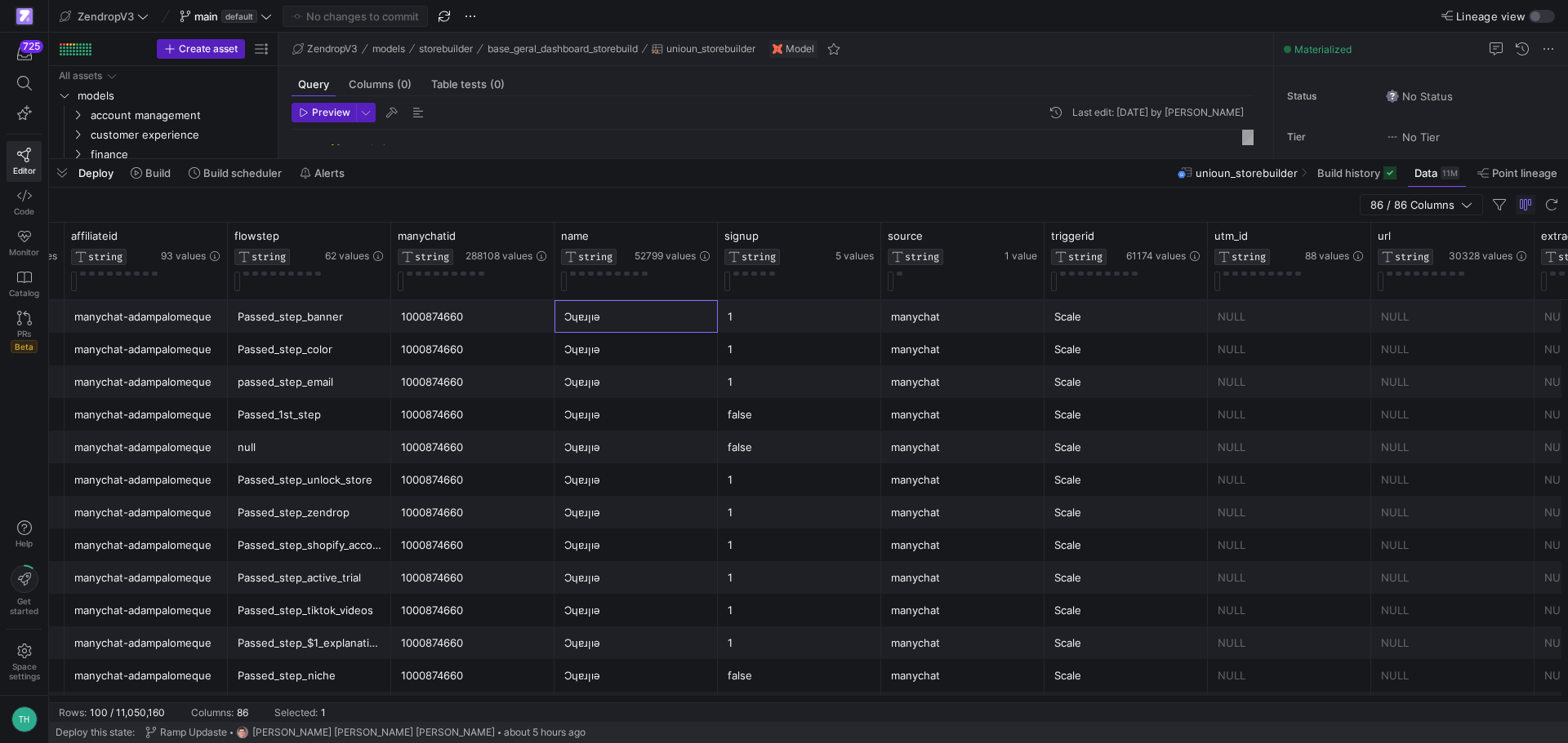
click at [601, 327] on div "Ɔɥɐɹןıǝ" at bounding box center [636, 317] width 144 height 32
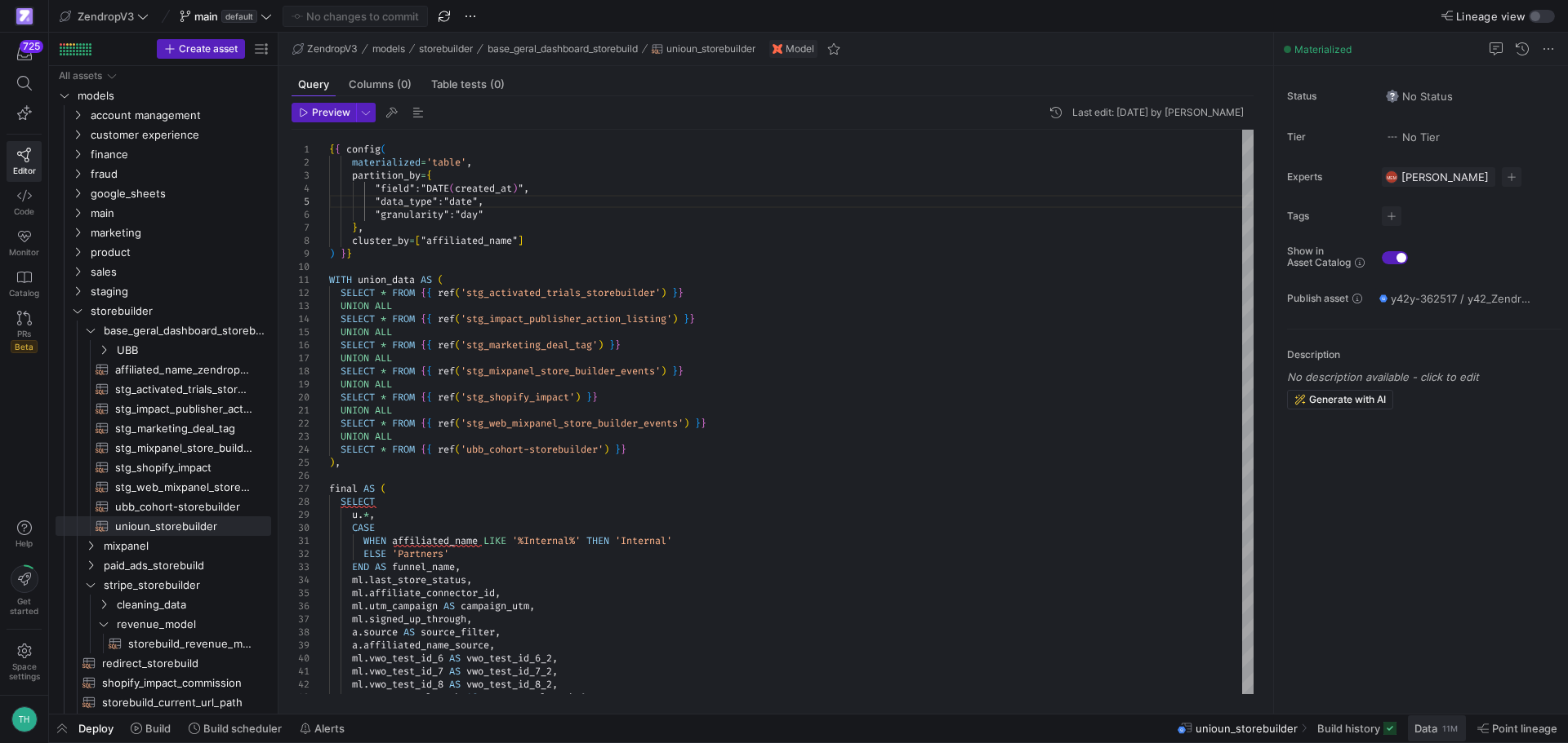
click at [1409, 724] on span at bounding box center [1437, 729] width 58 height 26
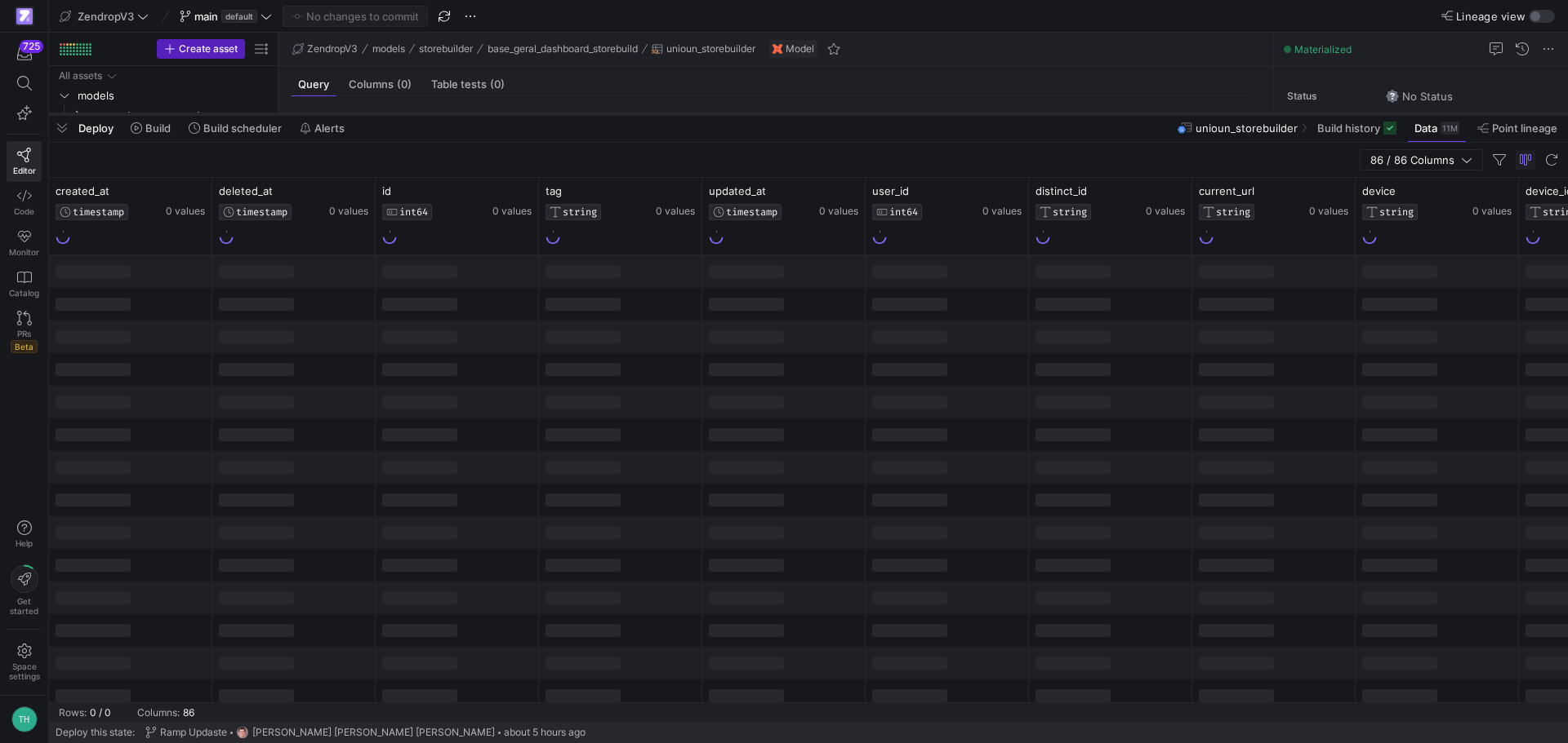
drag, startPoint x: 862, startPoint y: 446, endPoint x: 896, endPoint y: 105, distance: 342.7
click at [896, 111] on div at bounding box center [809, 114] width 1519 height 6
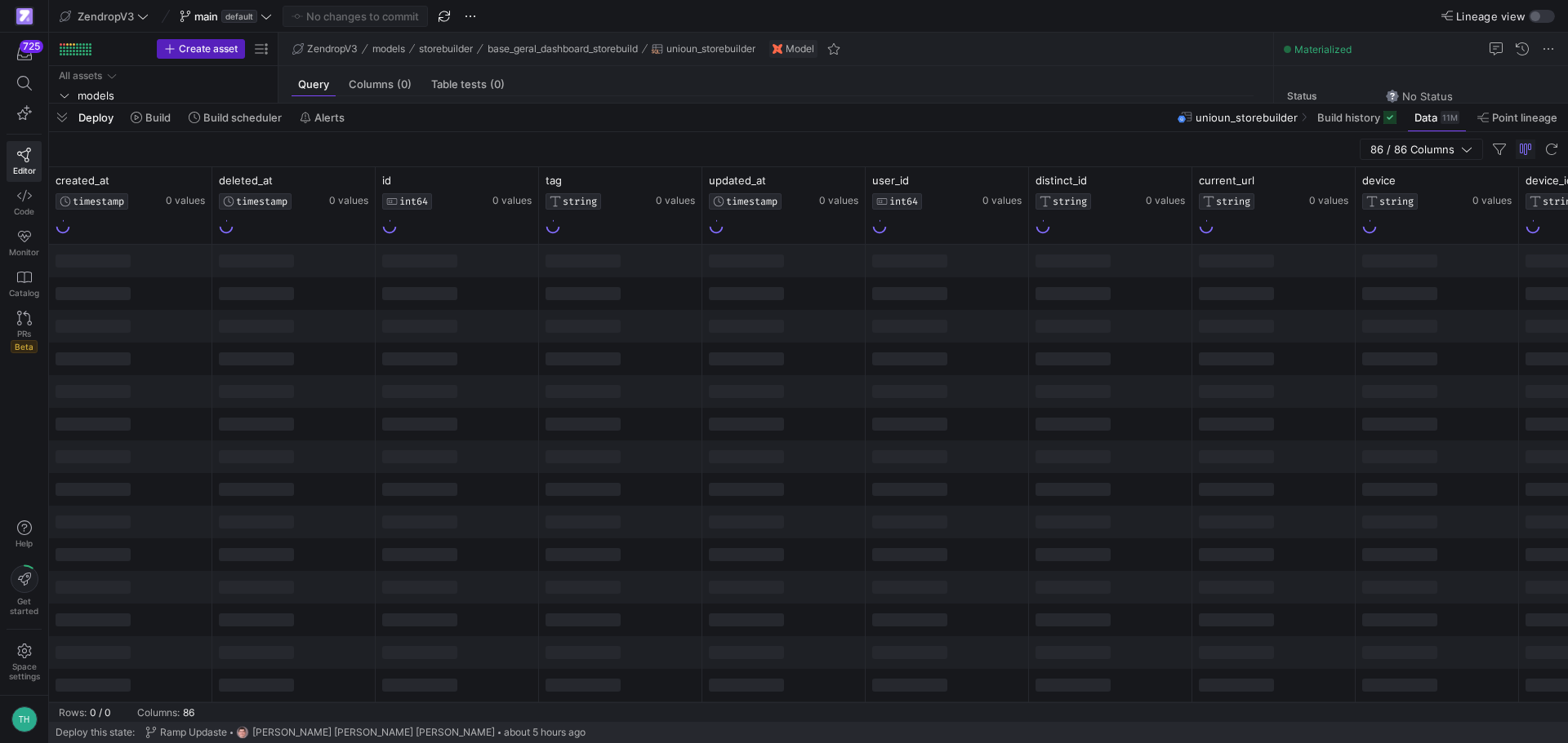
click at [806, 250] on div at bounding box center [783, 261] width 163 height 33
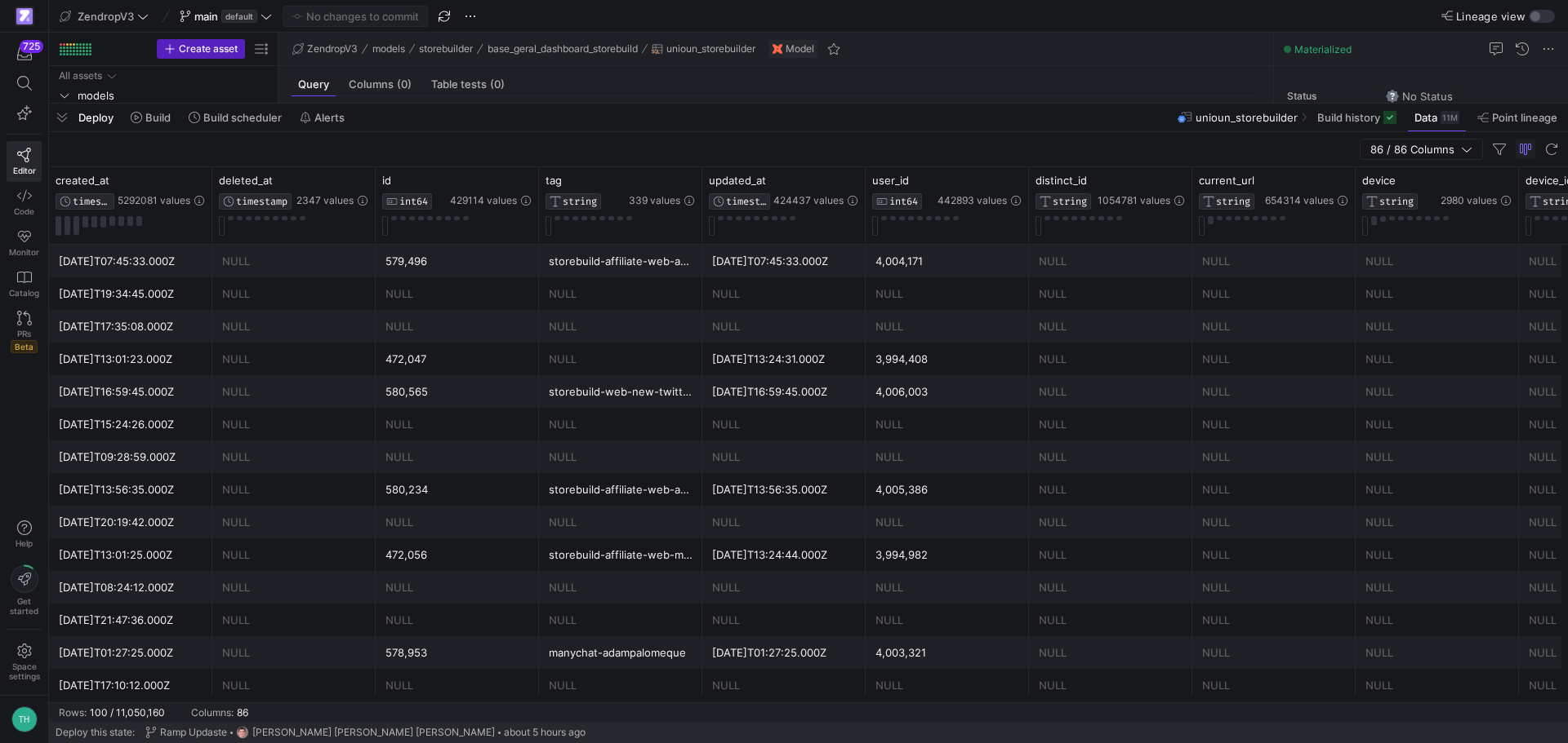
click at [801, 265] on div "[DATE]T07:45:33.000Z" at bounding box center [783, 262] width 144 height 32
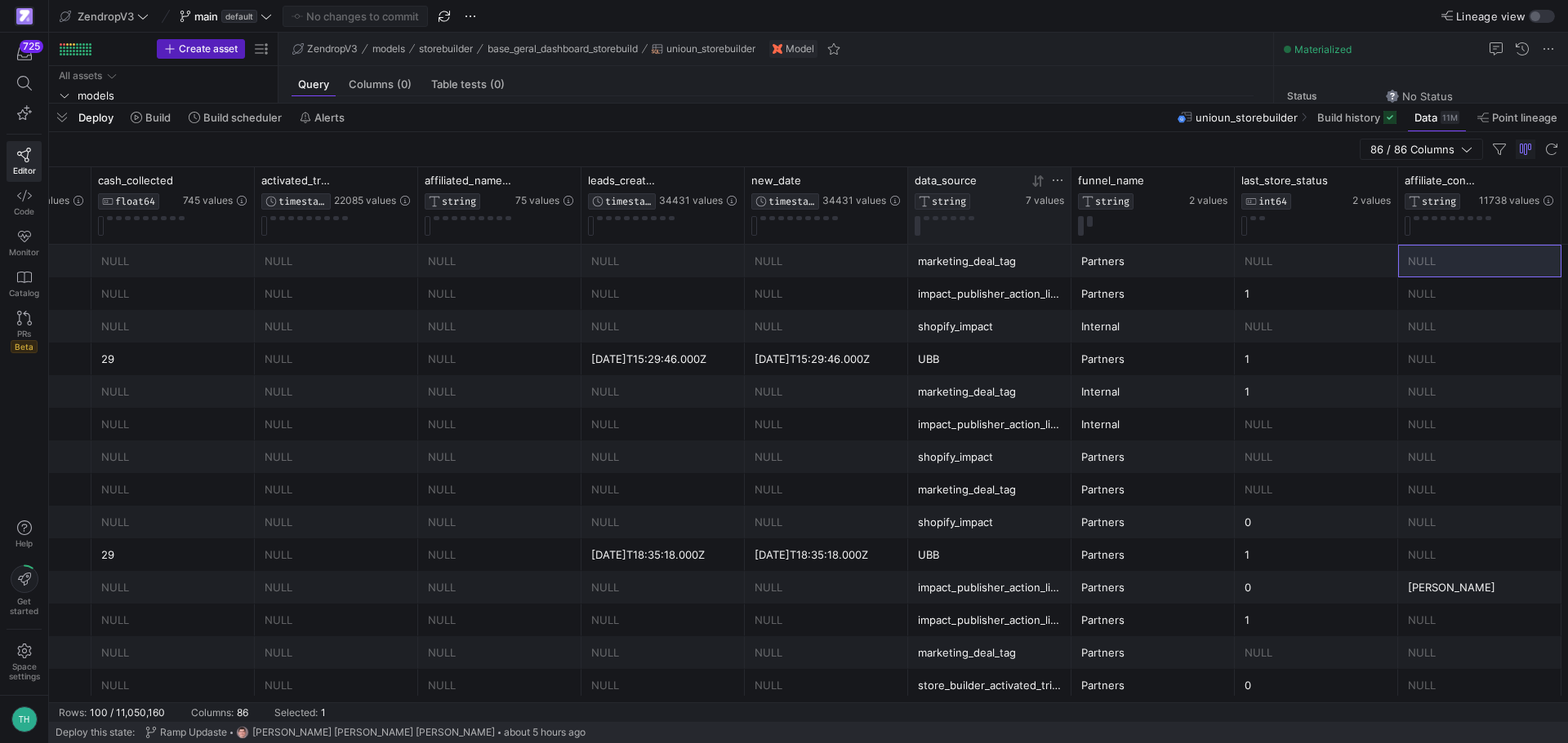
click at [1057, 175] on icon at bounding box center [1057, 180] width 13 height 13
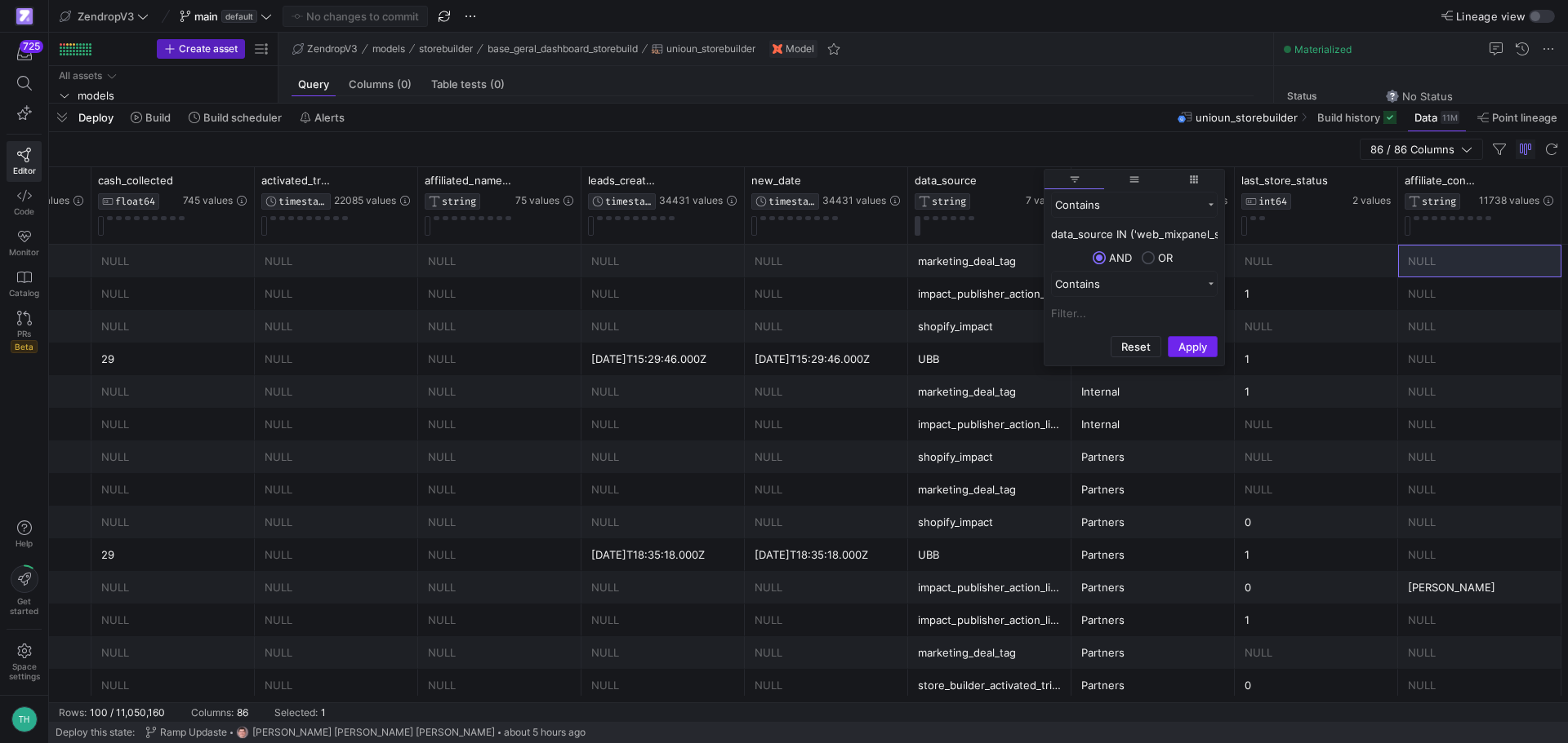
click at [1209, 346] on button "Apply" at bounding box center [1192, 346] width 49 height 21
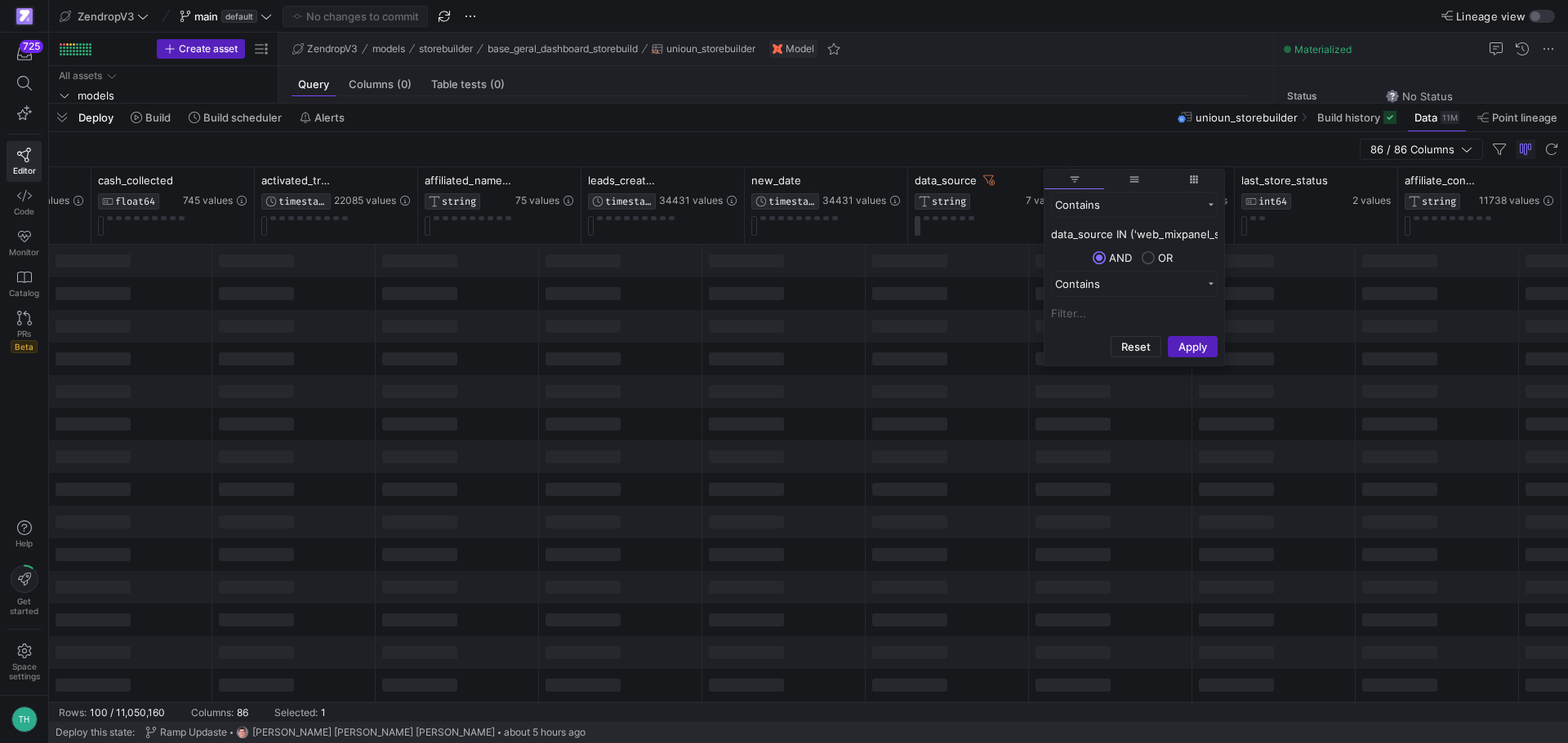
click at [1156, 224] on div "Contains data_source IN ('web_mixpanel_store_builder_events','mixpanel_store_bu…" at bounding box center [1134, 260] width 180 height 138
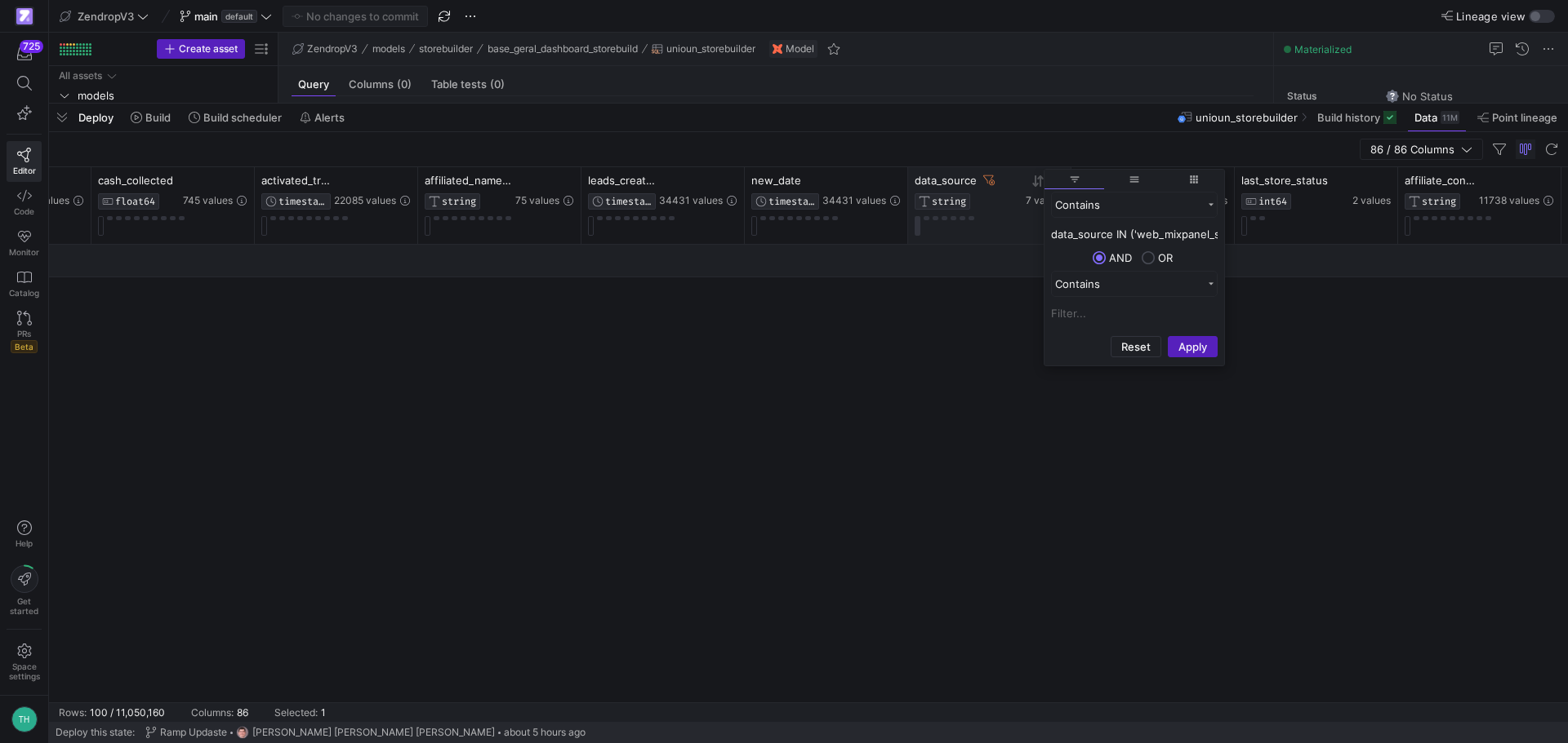
drag, startPoint x: 1158, startPoint y: 236, endPoint x: 952, endPoint y: 233, distance: 206.0
click at [952, 233] on div "Drag here to set row groups Drag here to set column labels date_tag TIMESTAMP 3…" at bounding box center [809, 435] width 1519 height 535
click at [1167, 233] on input "mixpanel_store_builder_events','mixpanel_store_builder_events')" at bounding box center [1134, 234] width 167 height 19
drag, startPoint x: 1204, startPoint y: 234, endPoint x: 1239, endPoint y: 236, distance: 35.1
click at [1239, 236] on div "Drag here to set row groups Drag here to set column labels date_tag TIMESTAMP 3…" at bounding box center [809, 435] width 1519 height 535
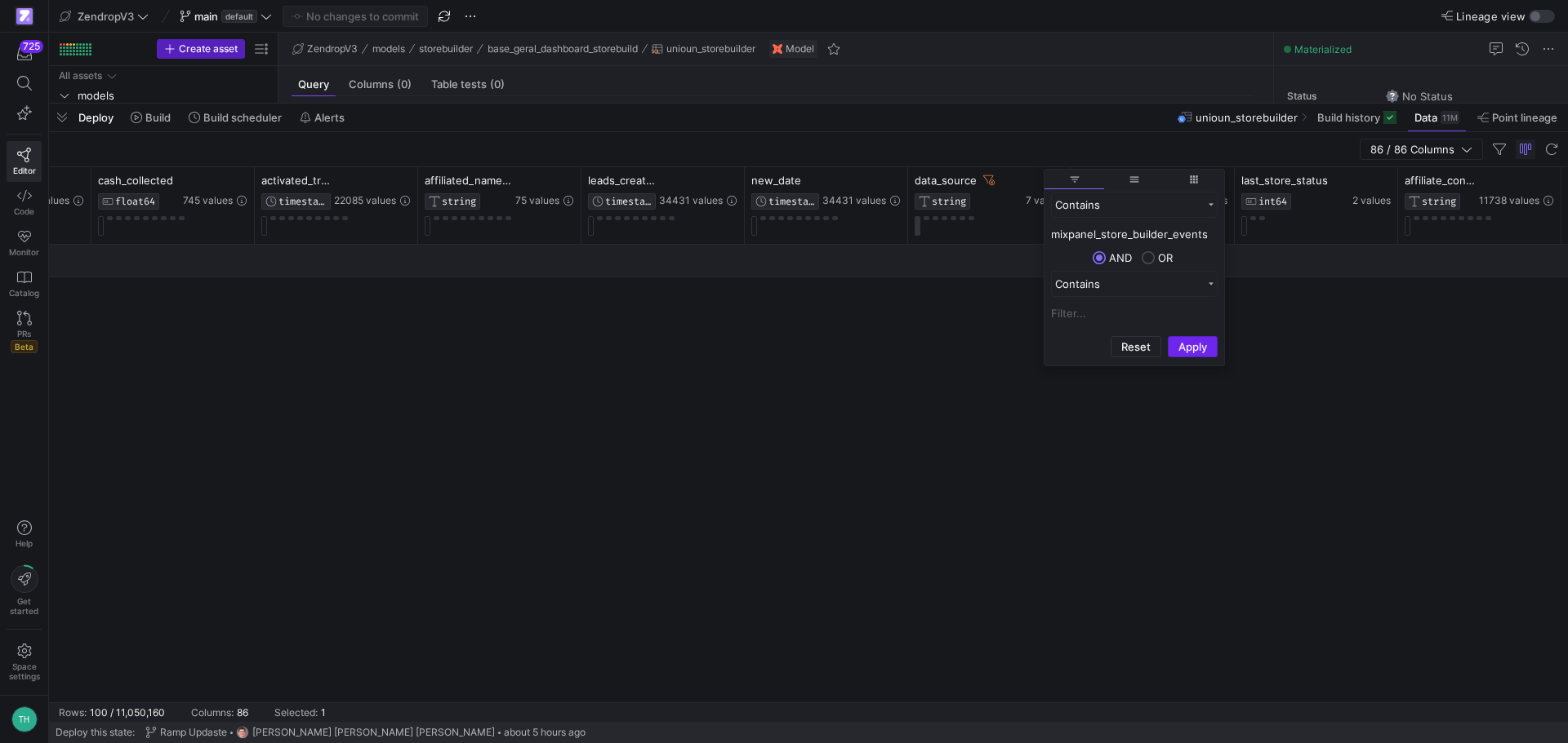
type input "mixpanel_store_builder_events"
click at [1196, 344] on button "Apply" at bounding box center [1192, 346] width 49 height 21
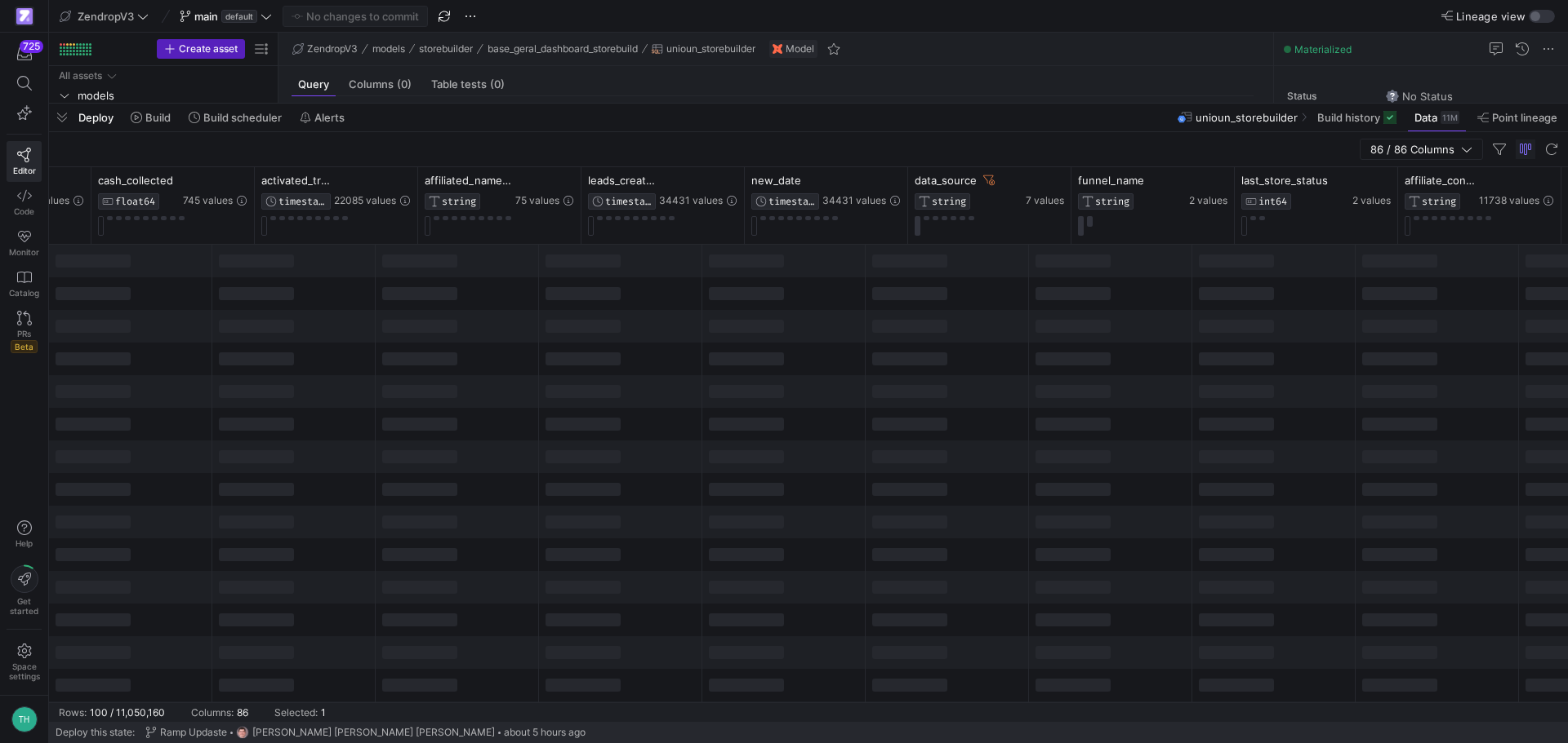
click at [907, 149] on div "86 / 86 Columns" at bounding box center [809, 150] width 1519 height 35
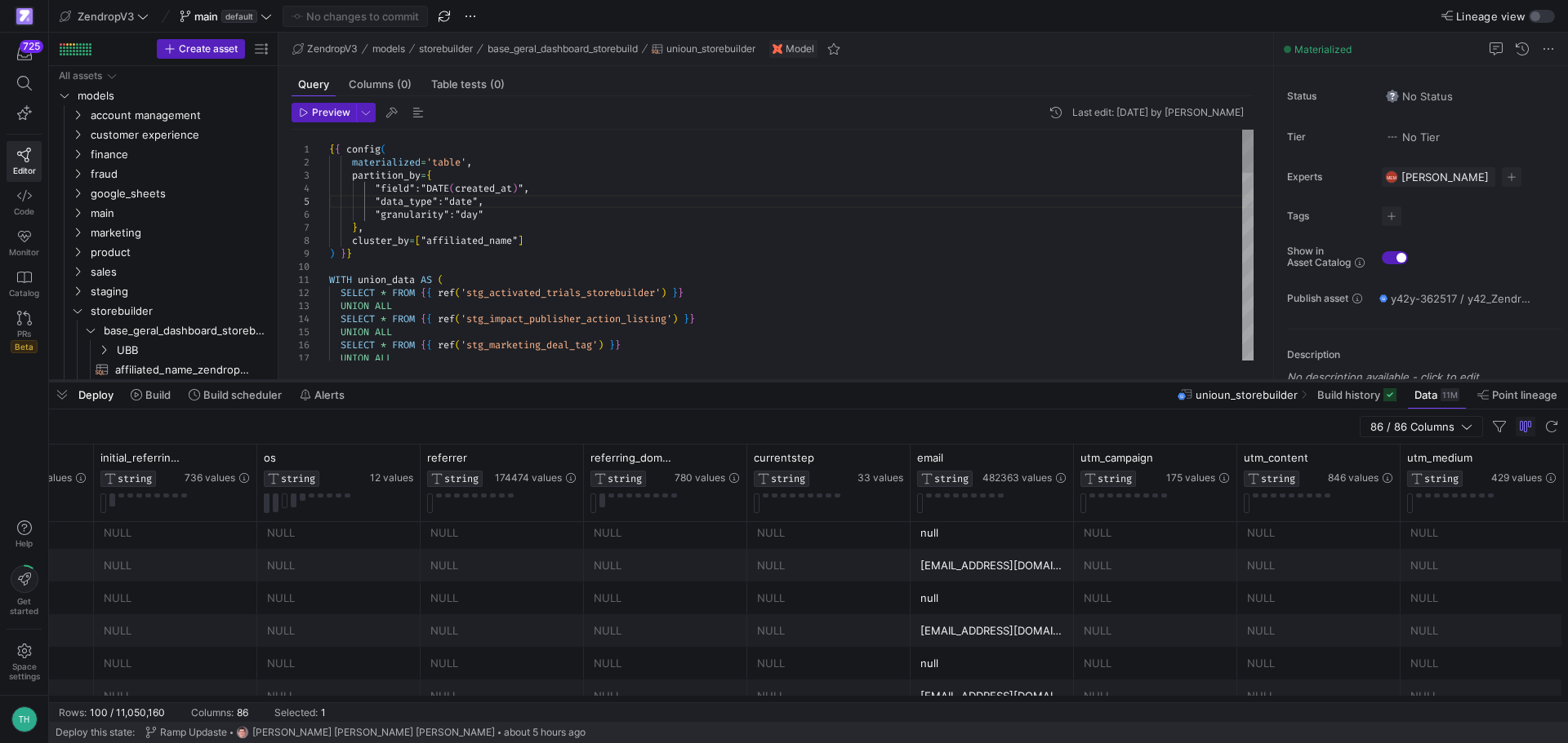
drag, startPoint x: 1133, startPoint y: 105, endPoint x: 1154, endPoint y: 382, distance: 277.8
click at [1154, 382] on div at bounding box center [809, 381] width 1519 height 6
